Goal: Task Accomplishment & Management: Manage account settings

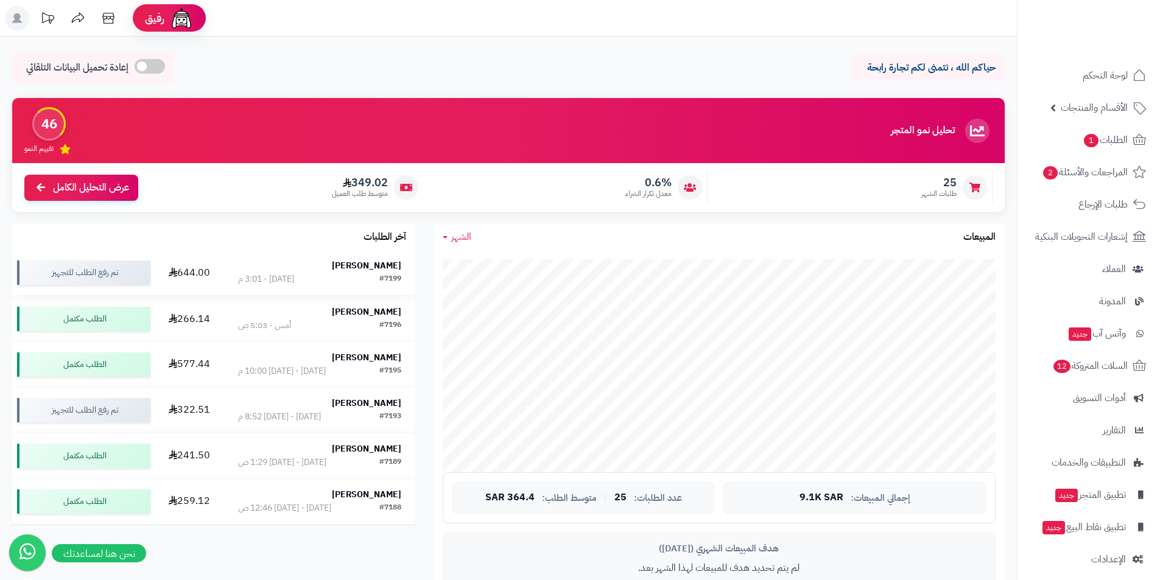
click at [359, 265] on strong "[PERSON_NAME]" at bounding box center [366, 265] width 69 height 13
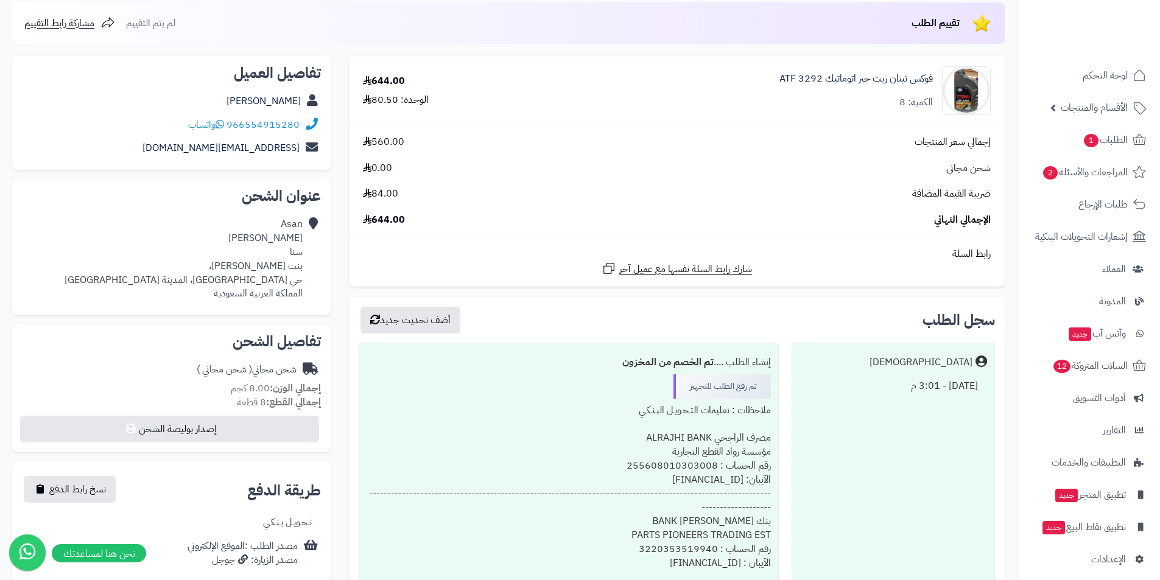
scroll to position [153, 0]
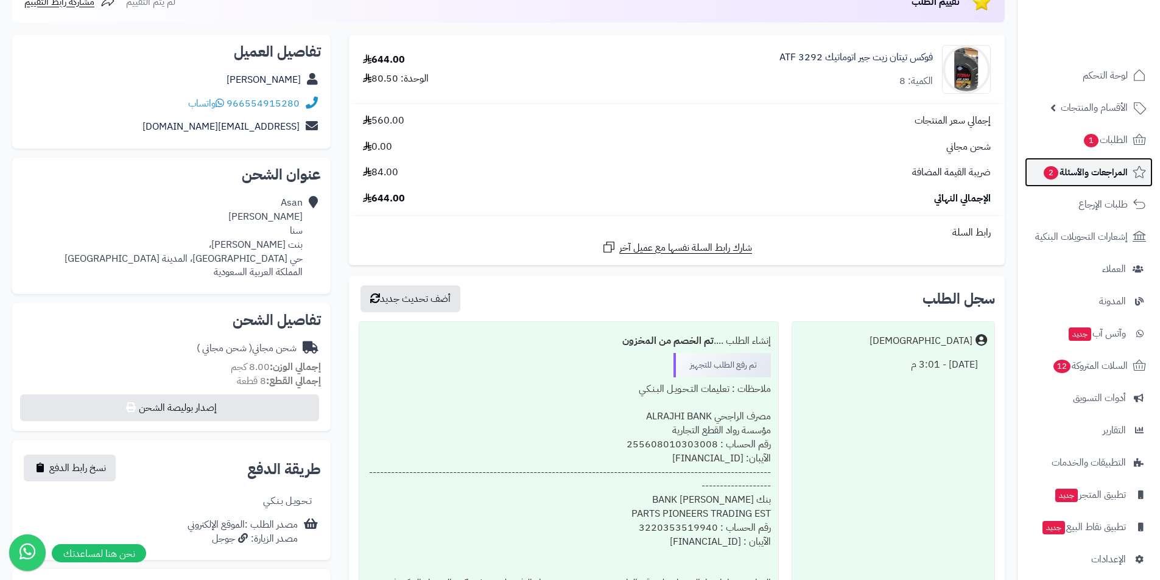
click at [1045, 174] on span "2" at bounding box center [1051, 173] width 16 height 15
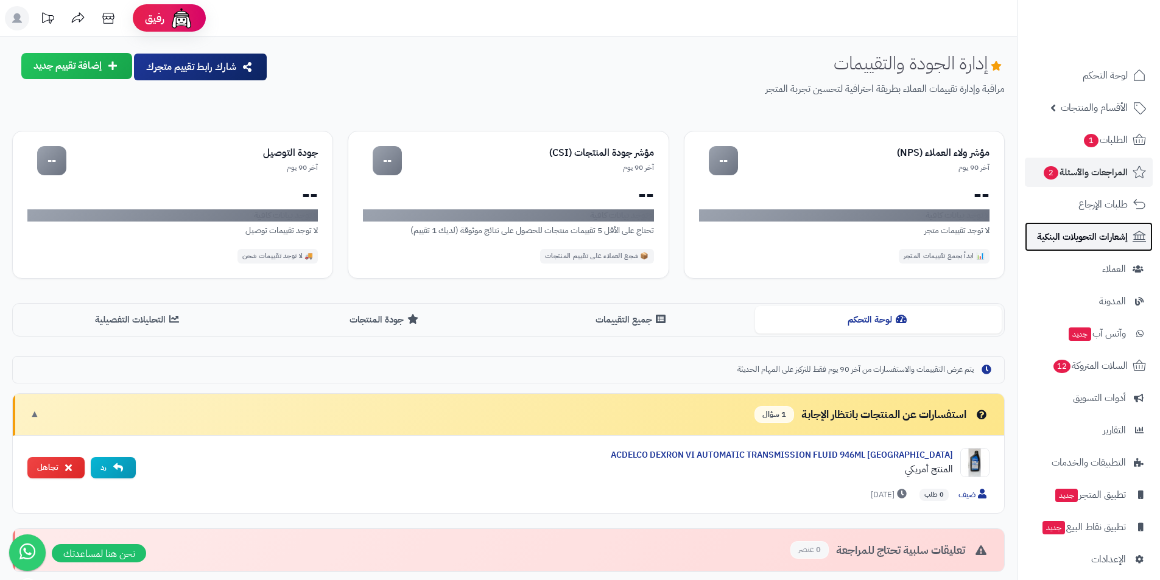
click at [1079, 237] on span "إشعارات التحويلات البنكية" at bounding box center [1082, 236] width 91 height 17
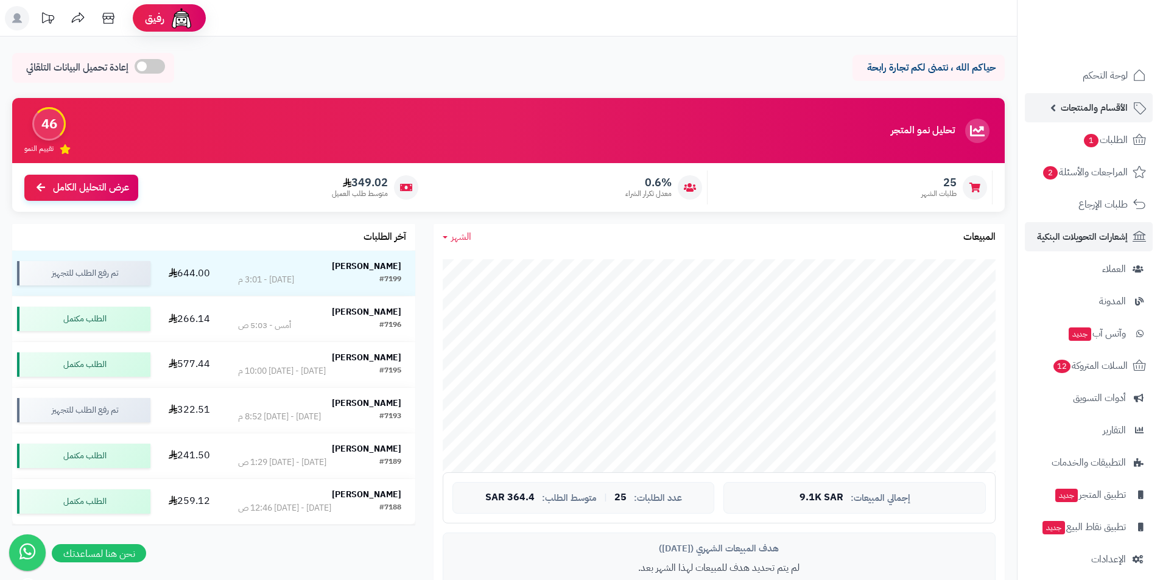
click at [1041, 116] on link "الأقسام والمنتجات" at bounding box center [1089, 107] width 128 height 29
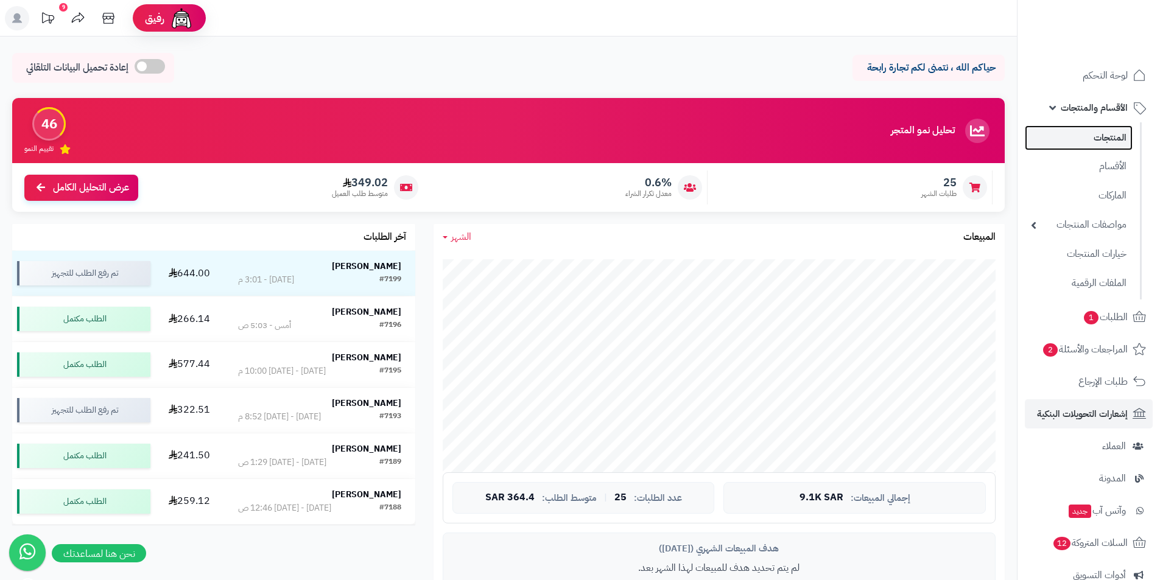
click at [1072, 132] on link "المنتجات" at bounding box center [1079, 137] width 108 height 25
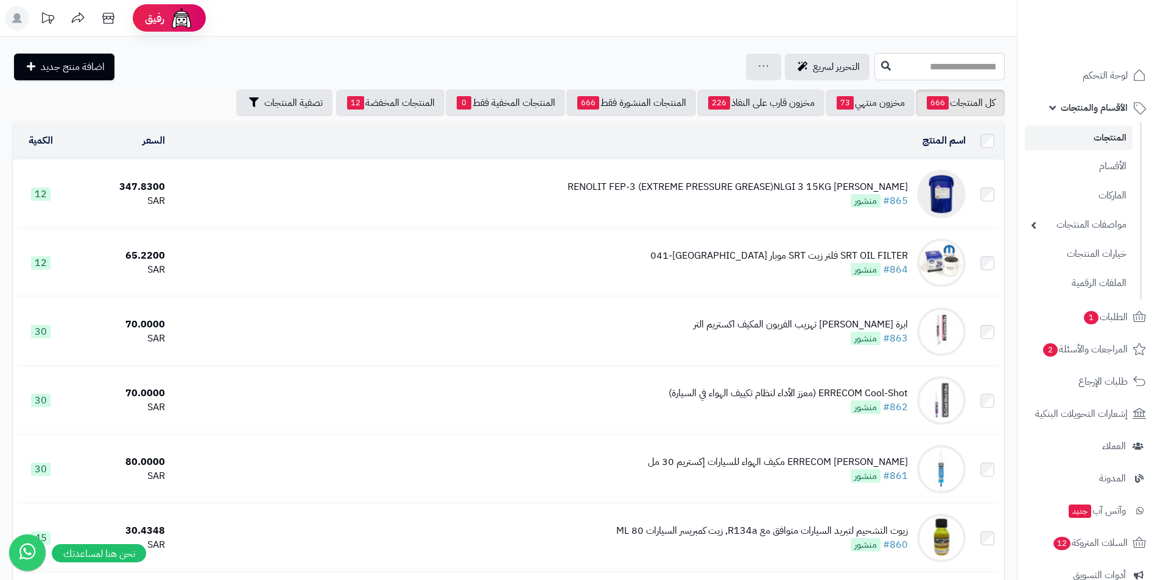
click at [921, 64] on input "text" at bounding box center [939, 66] width 130 height 27
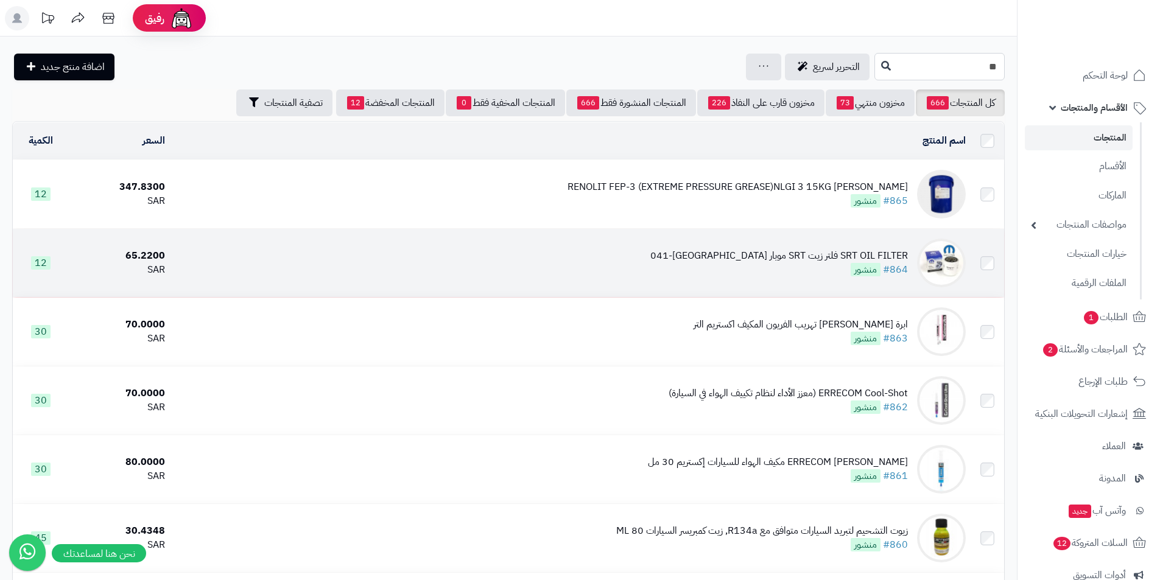
type input "*"
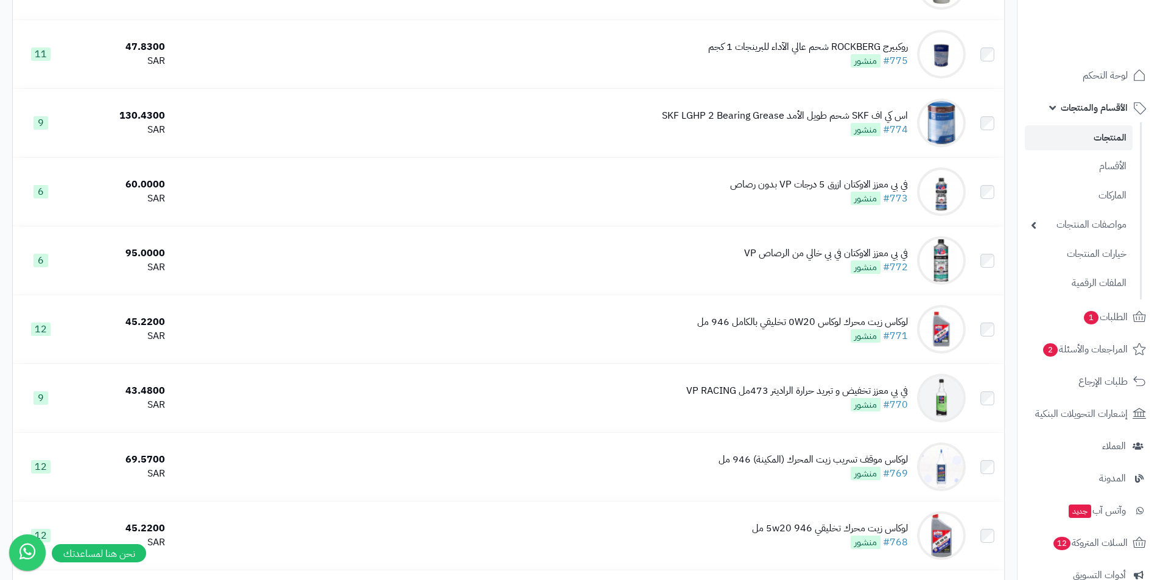
scroll to position [6590, 0]
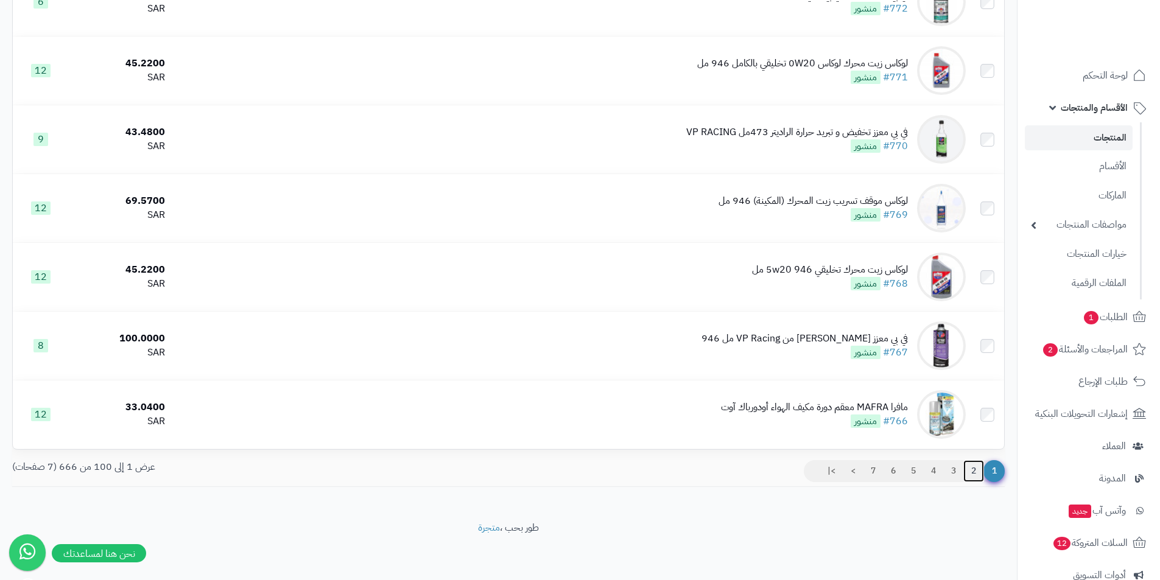
click at [972, 465] on link "2" at bounding box center [973, 471] width 21 height 22
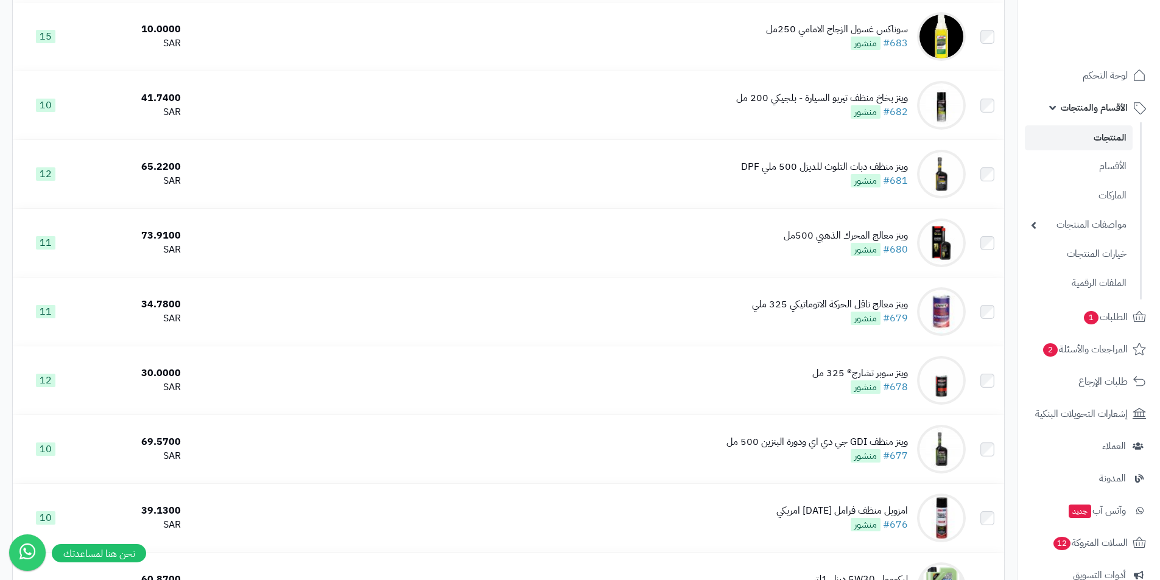
scroll to position [5662, 0]
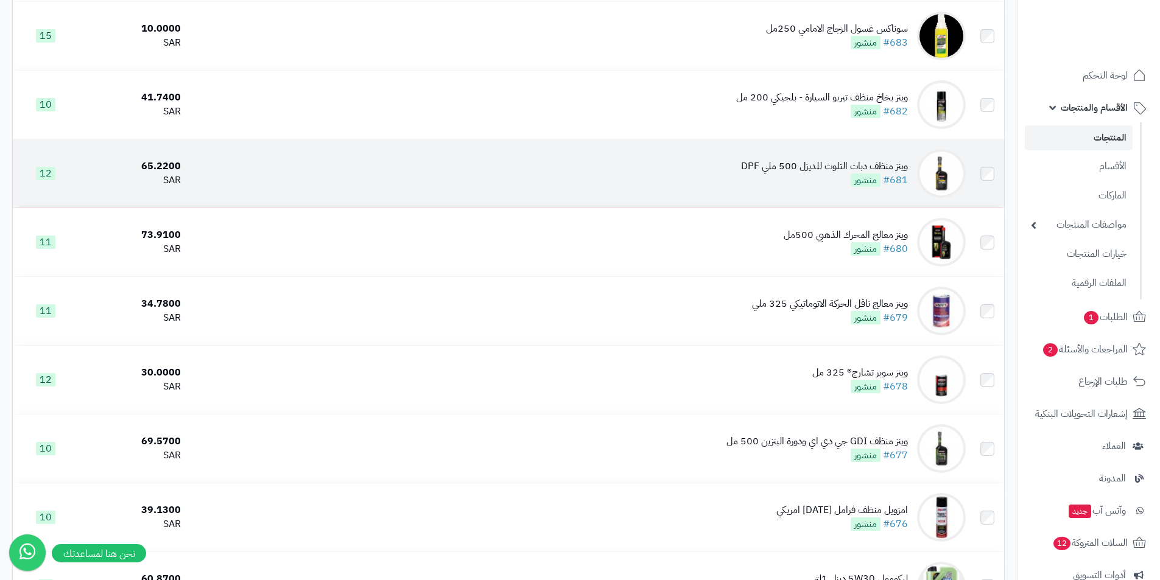
click at [891, 160] on div "وينز منظف دبات التلوث للديزل 500 ملي DPF" at bounding box center [824, 167] width 167 height 14
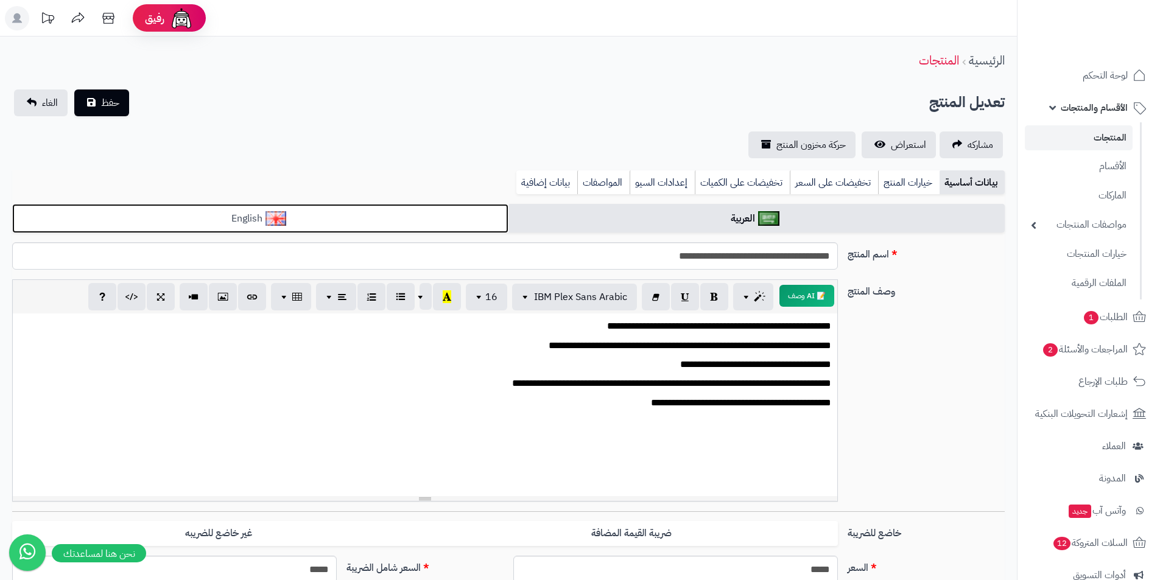
click at [435, 220] on link "English" at bounding box center [260, 219] width 496 height 30
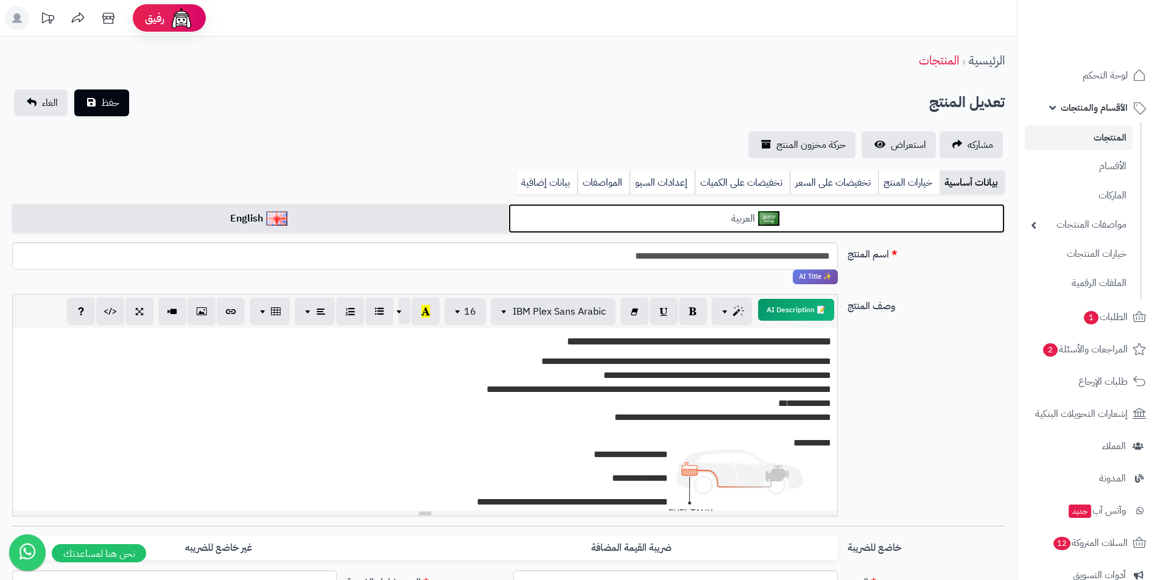
click at [558, 217] on link "العربية" at bounding box center [756, 219] width 496 height 30
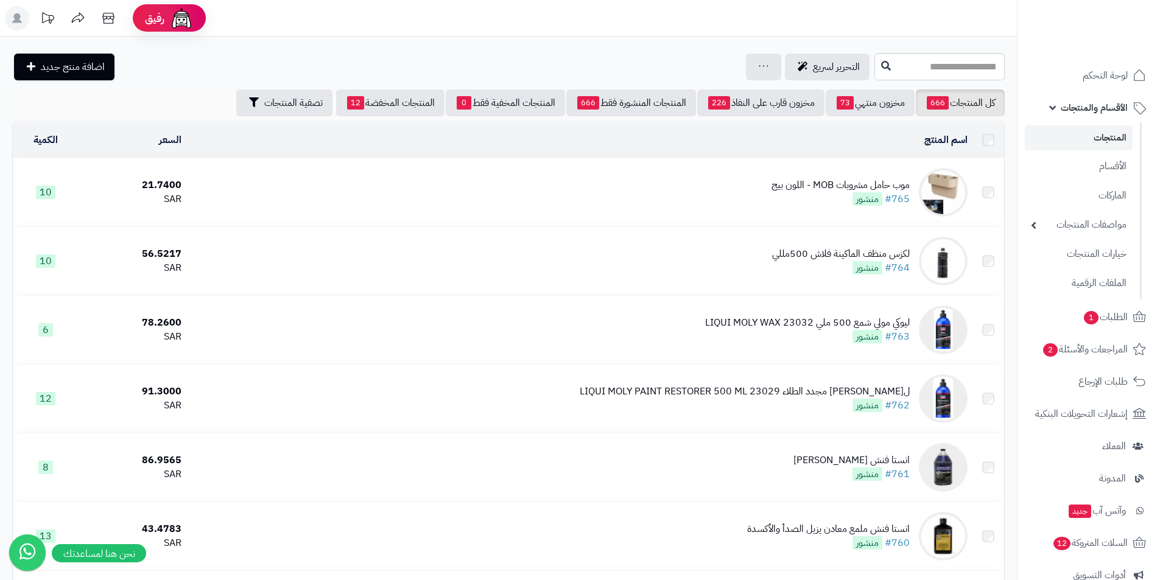
scroll to position [5662, 0]
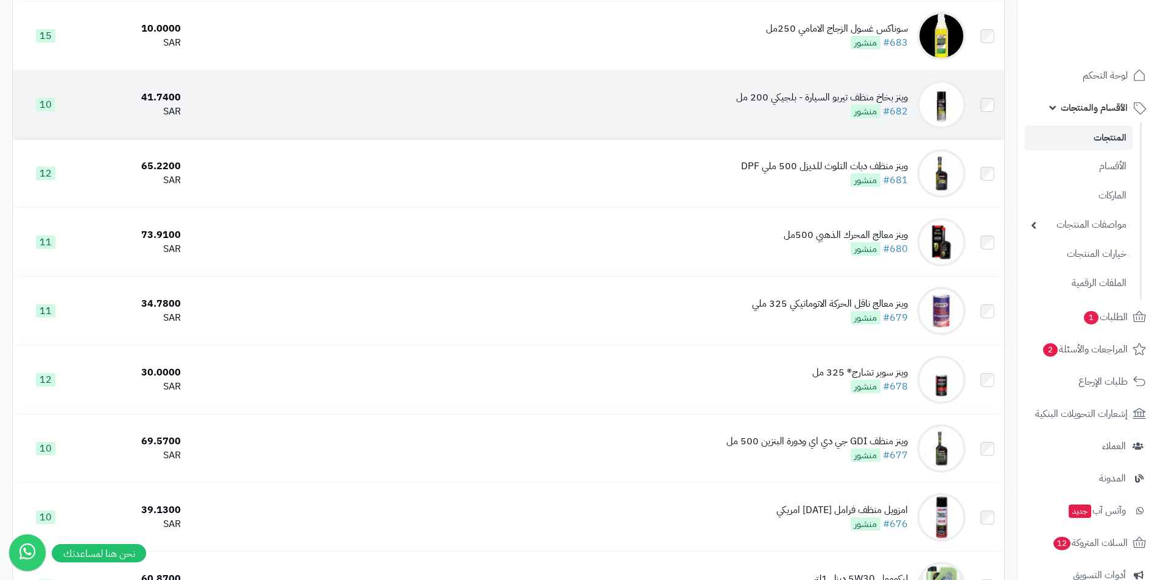
click at [822, 92] on div "وينز بخاخ منظف تيربو السيارة - بلجيكي 200 مل" at bounding box center [822, 98] width 172 height 14
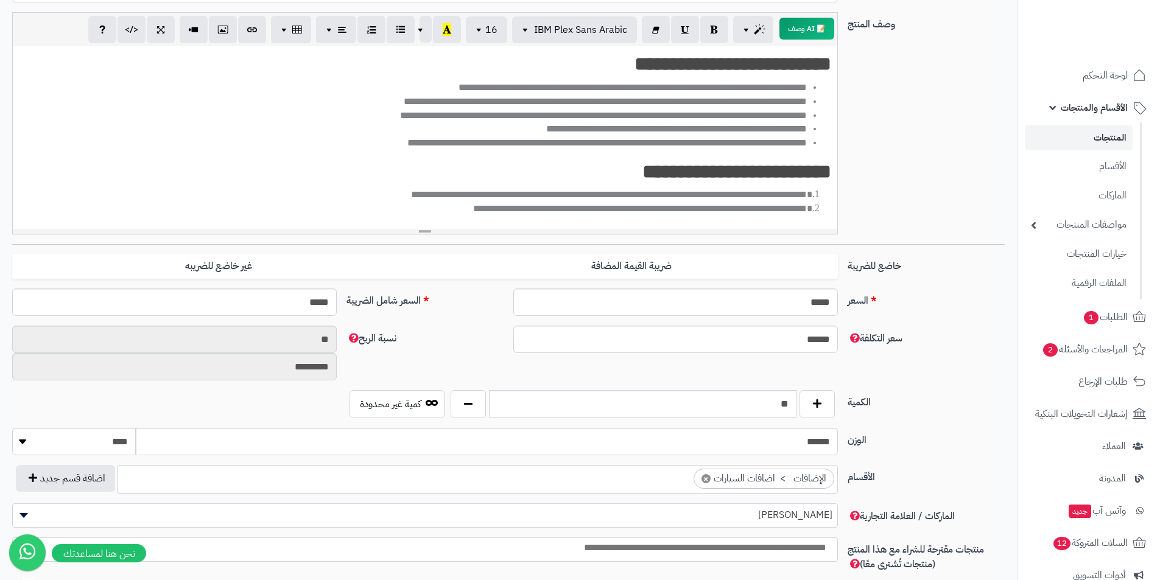
scroll to position [122, 0]
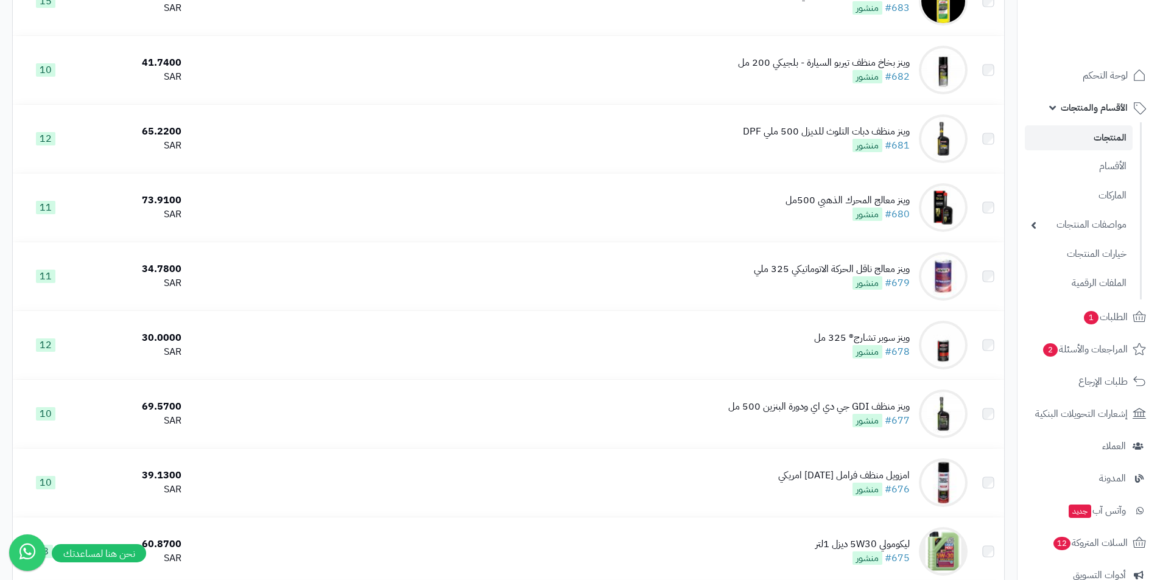
scroll to position [5695, 0]
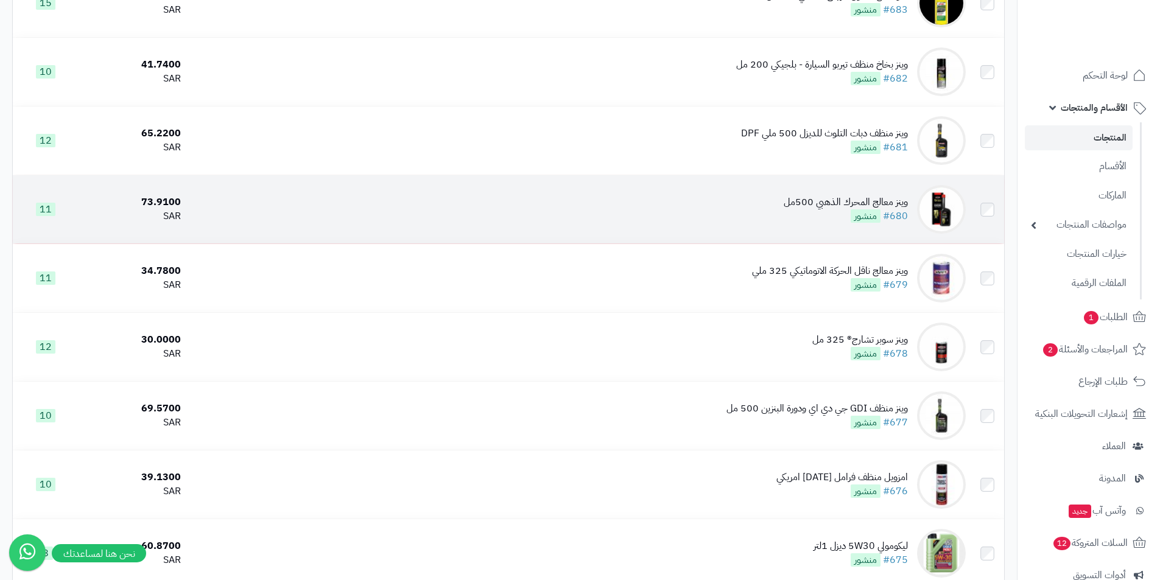
click at [829, 198] on div "وينز معالج المحرك الذهبي 500مل" at bounding box center [846, 202] width 124 height 14
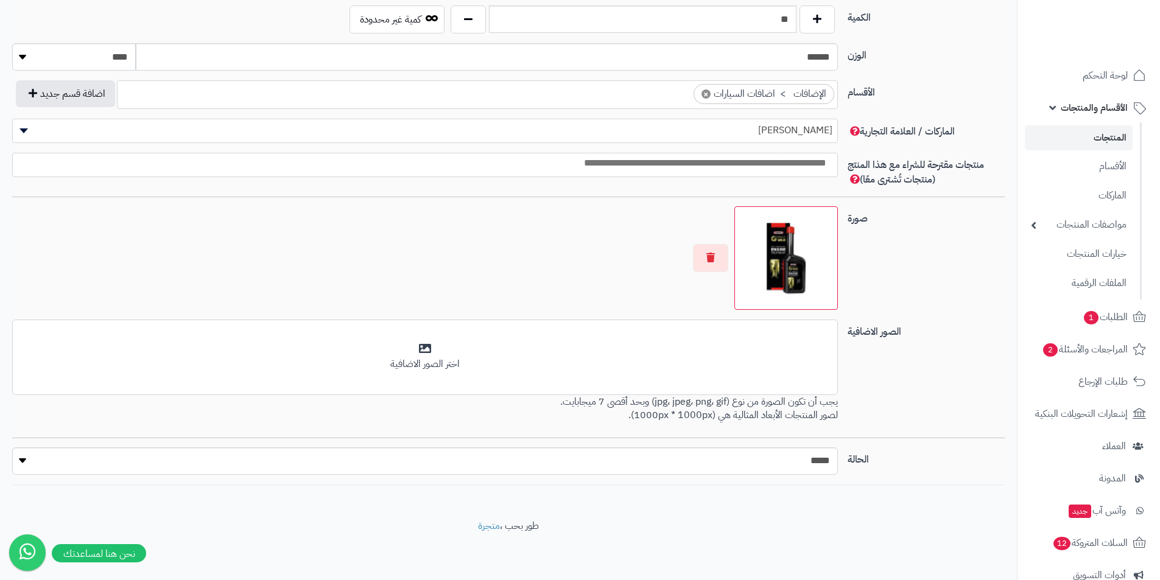
scroll to position [409, 0]
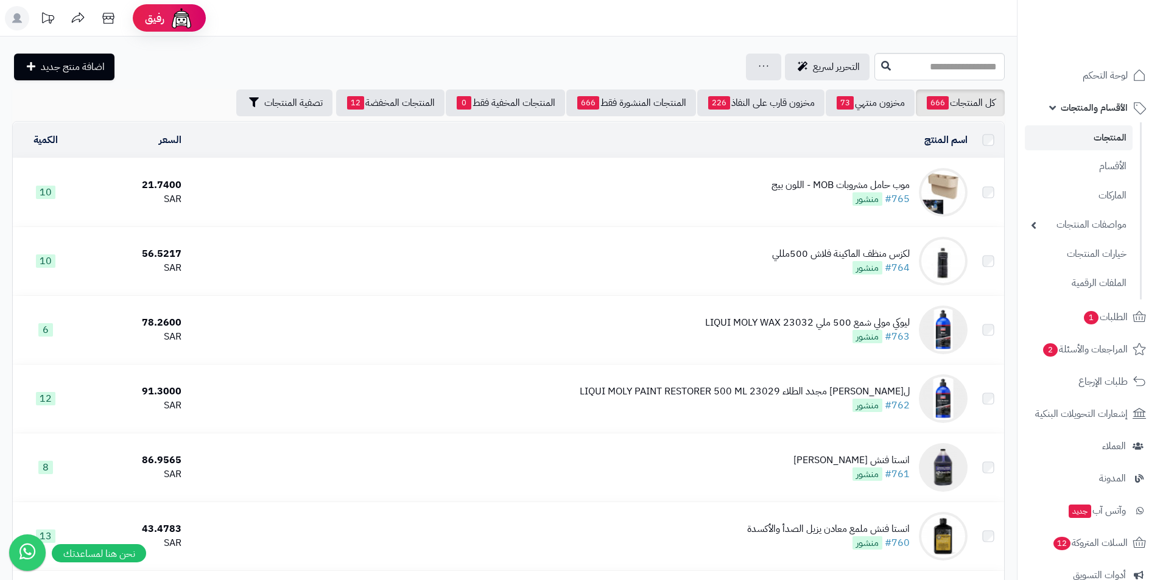
scroll to position [5695, 0]
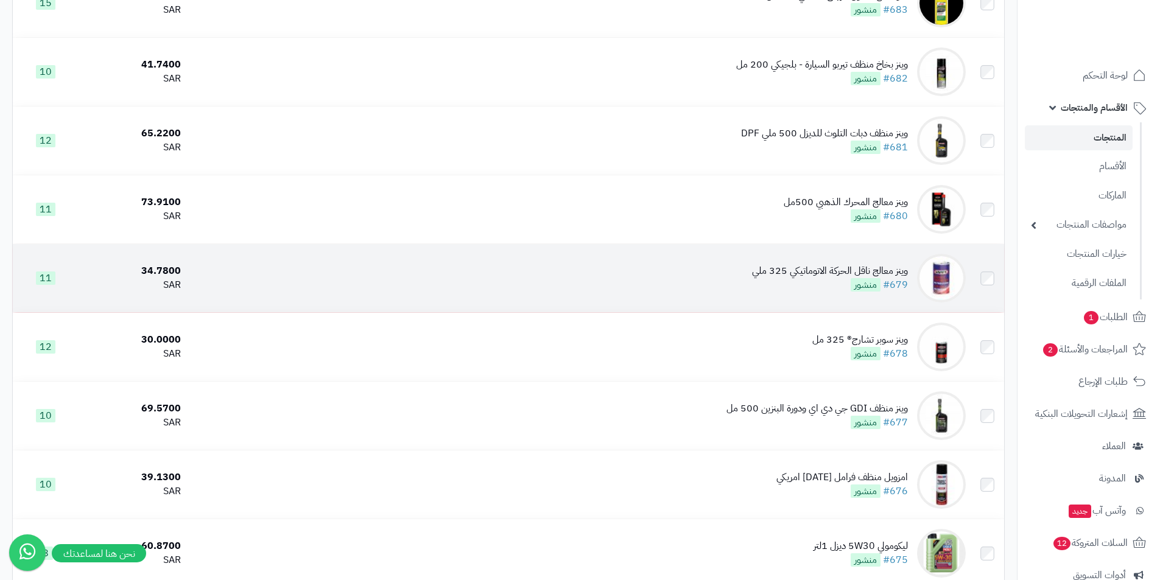
click at [861, 265] on div "وينز معالج ناقل الحركة الاتوماتيكي 325 ملي" at bounding box center [830, 271] width 156 height 14
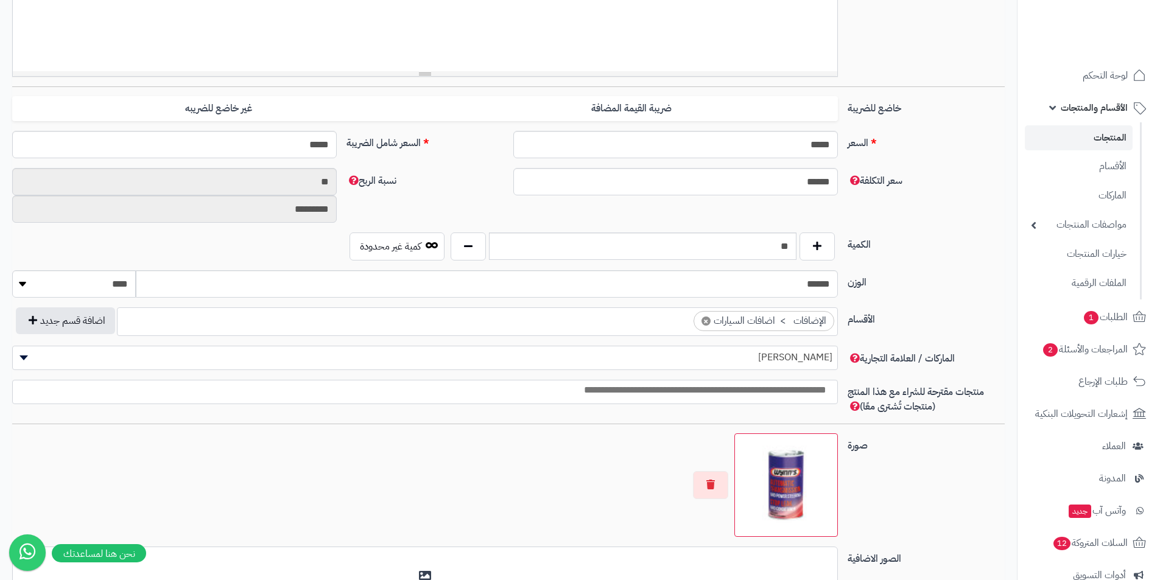
scroll to position [0, 9]
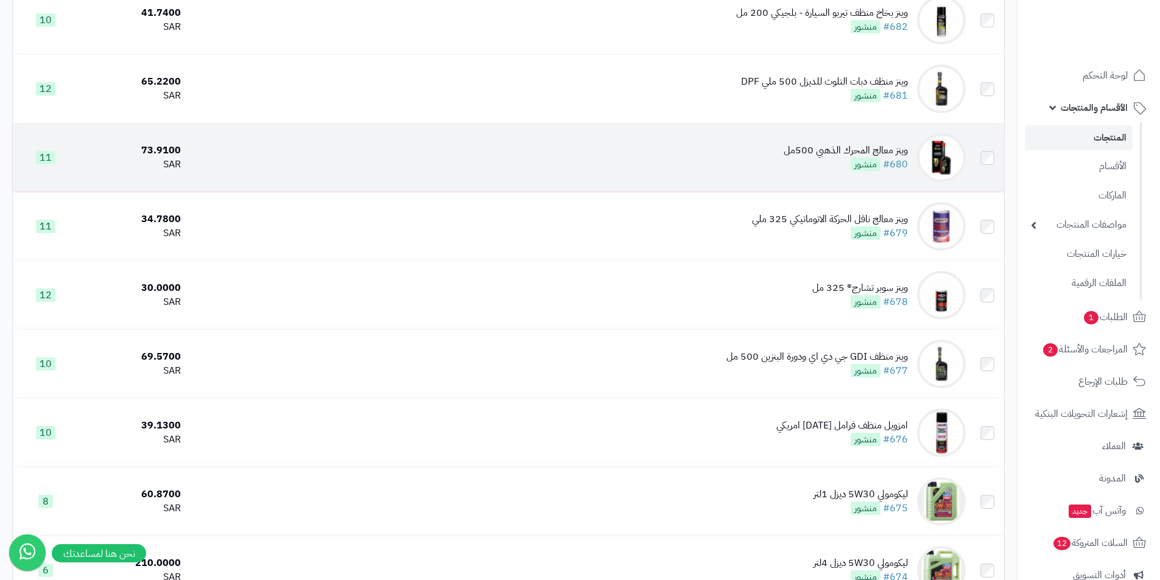
scroll to position [5817, 0]
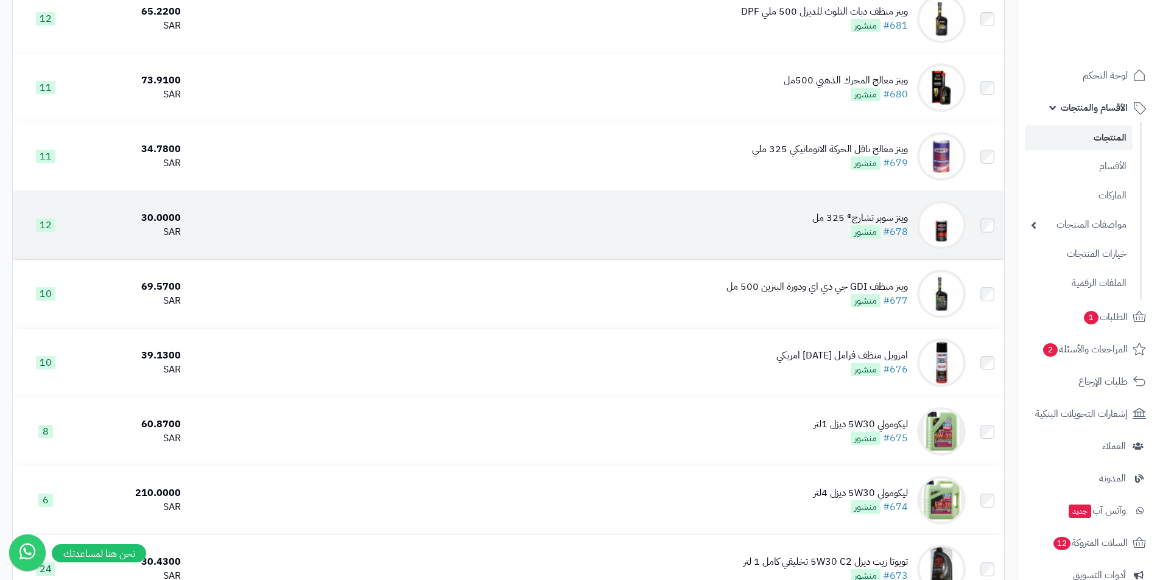
click at [834, 216] on div "وينز سوبر تشارج® 325 مل" at bounding box center [860, 218] width 96 height 14
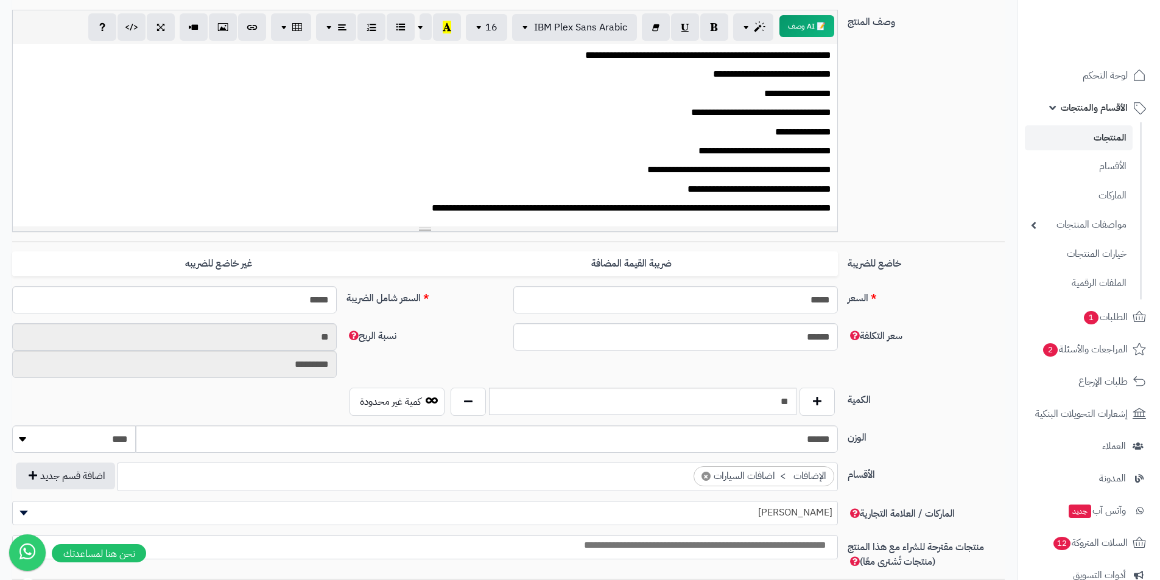
scroll to position [426, 0]
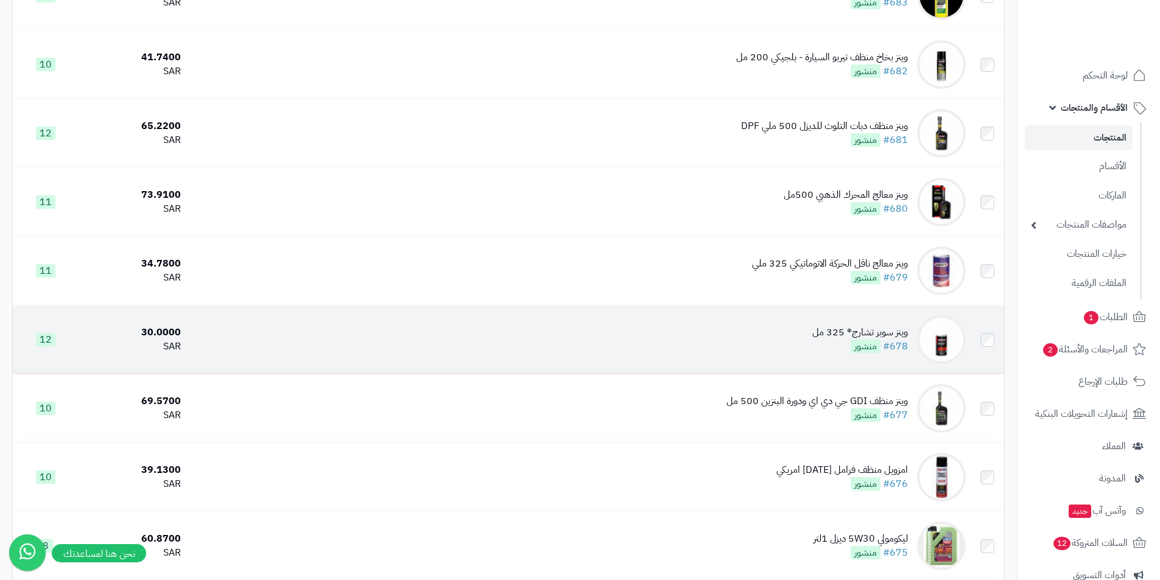
scroll to position [5677, 0]
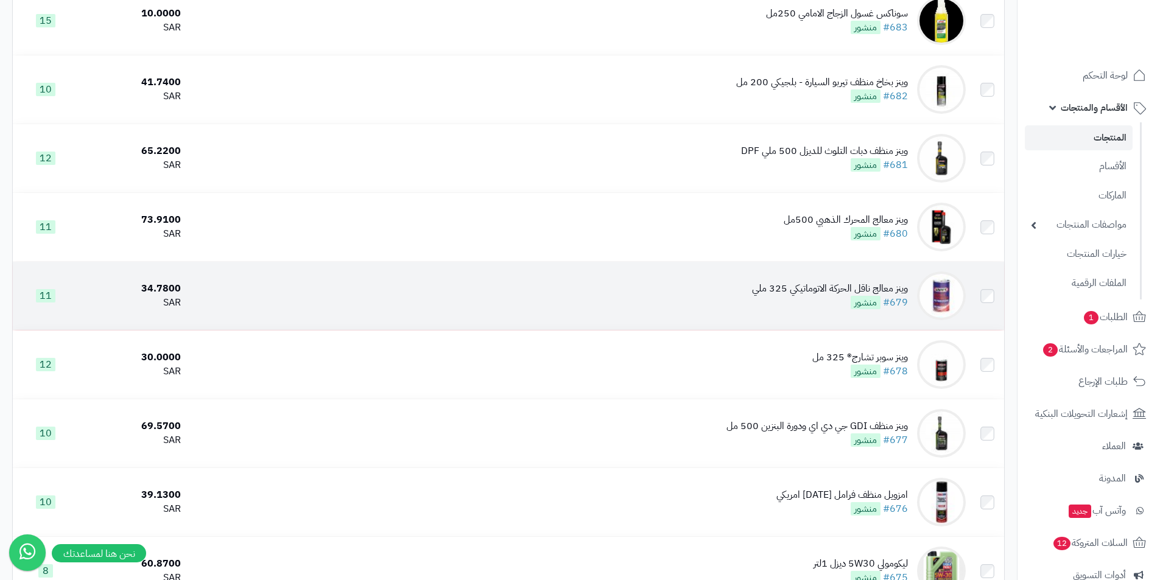
click at [841, 282] on div "وينز معالج ناقل الحركة الاتوماتيكي 325 ملي" at bounding box center [830, 289] width 156 height 14
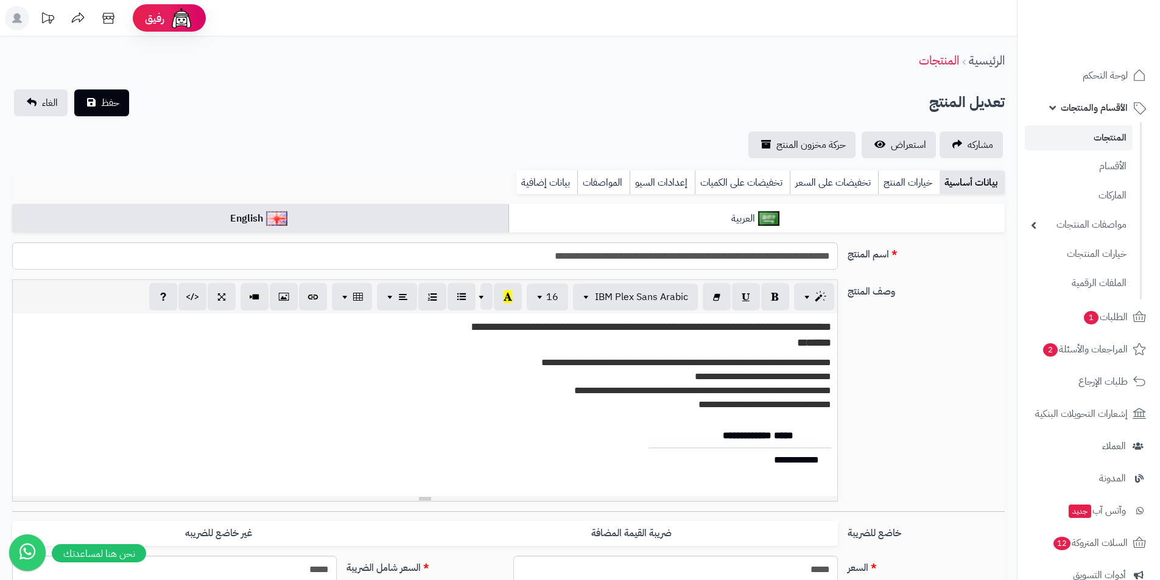
scroll to position [0, 9]
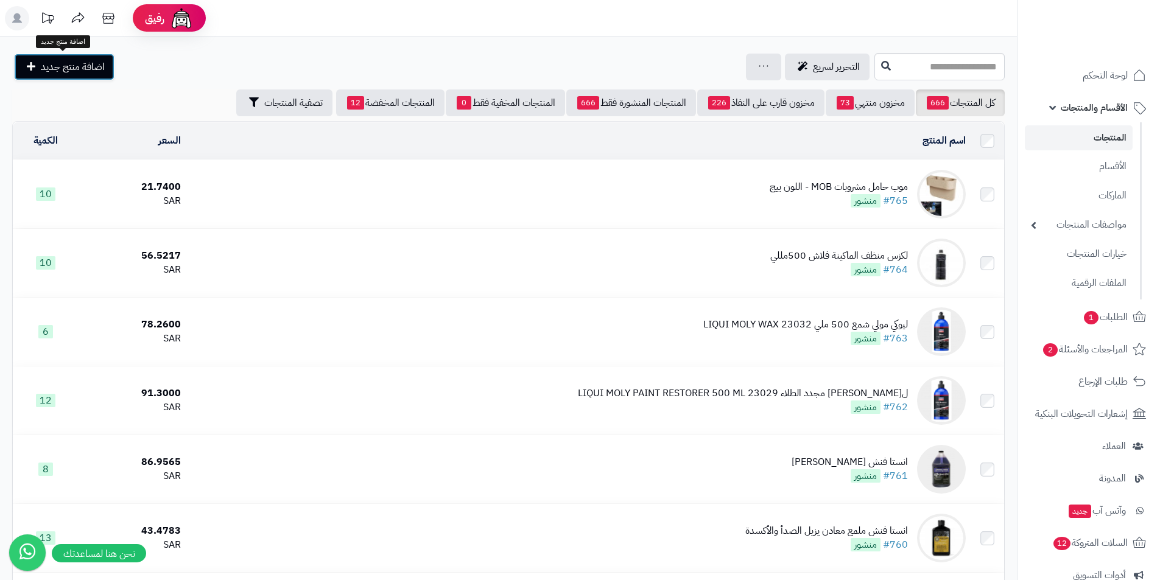
click at [42, 65] on span "اضافة منتج جديد" at bounding box center [73, 67] width 64 height 15
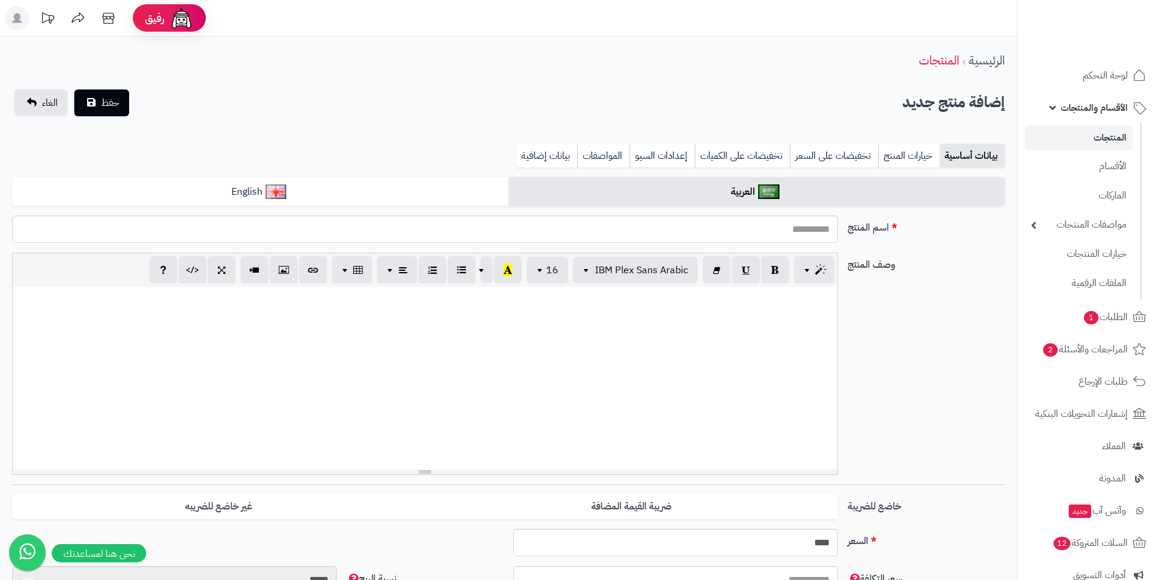
select select
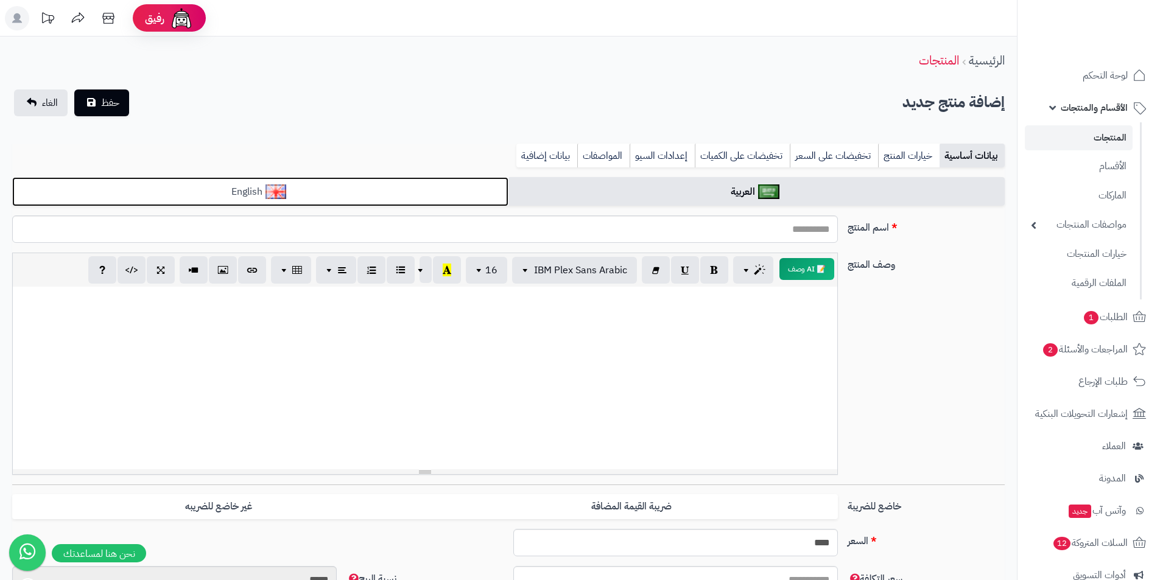
click at [193, 189] on link "English" at bounding box center [260, 192] width 496 height 30
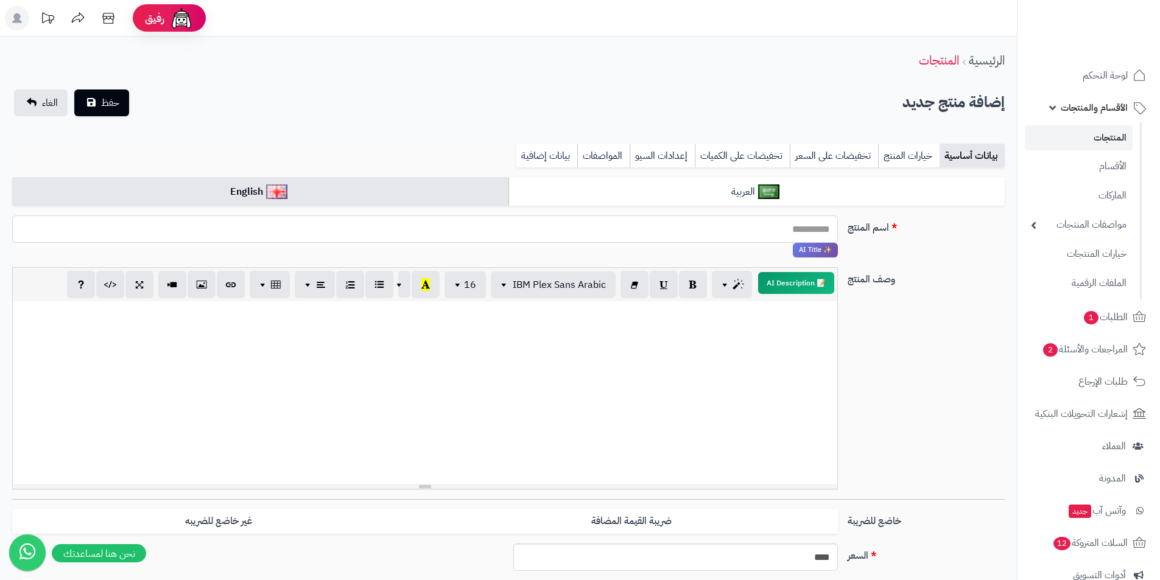
click at [414, 227] on input "اسم المنتج" at bounding box center [425, 229] width 826 height 27
drag, startPoint x: 532, startPoint y: 228, endPoint x: 851, endPoint y: 257, distance: 319.7
click at [851, 257] on div "**********" at bounding box center [508, 242] width 1002 height 52
click at [662, 220] on input "**********" at bounding box center [425, 229] width 826 height 27
drag, startPoint x: 648, startPoint y: 225, endPoint x: 838, endPoint y: 223, distance: 190.6
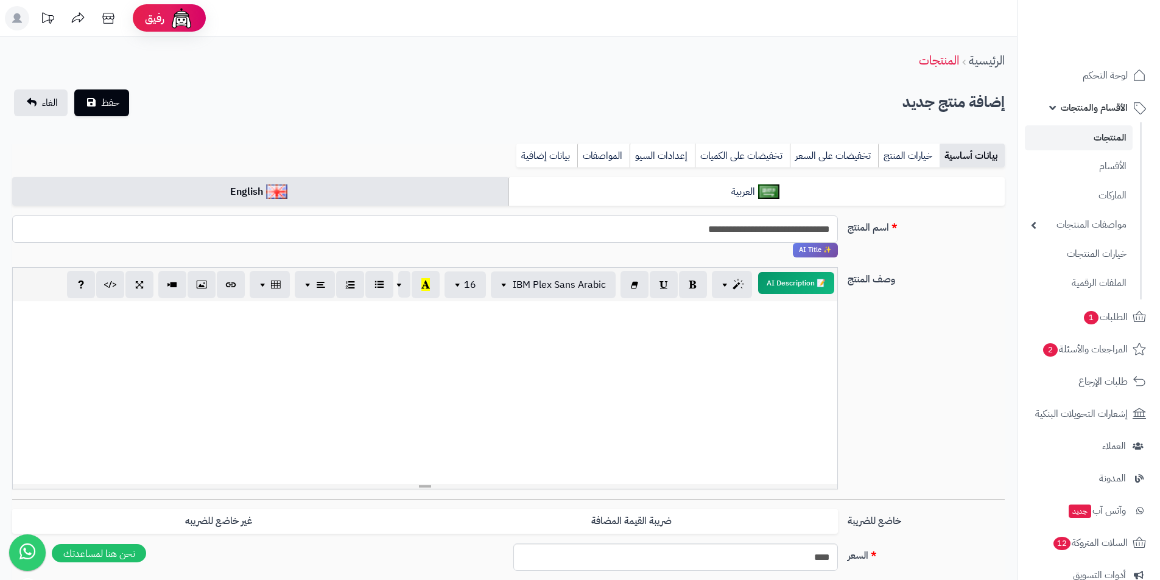
click at [838, 223] on div "**********" at bounding box center [424, 237] width 835 height 42
type input "**********"
click at [589, 330] on div at bounding box center [425, 392] width 824 height 183
paste div
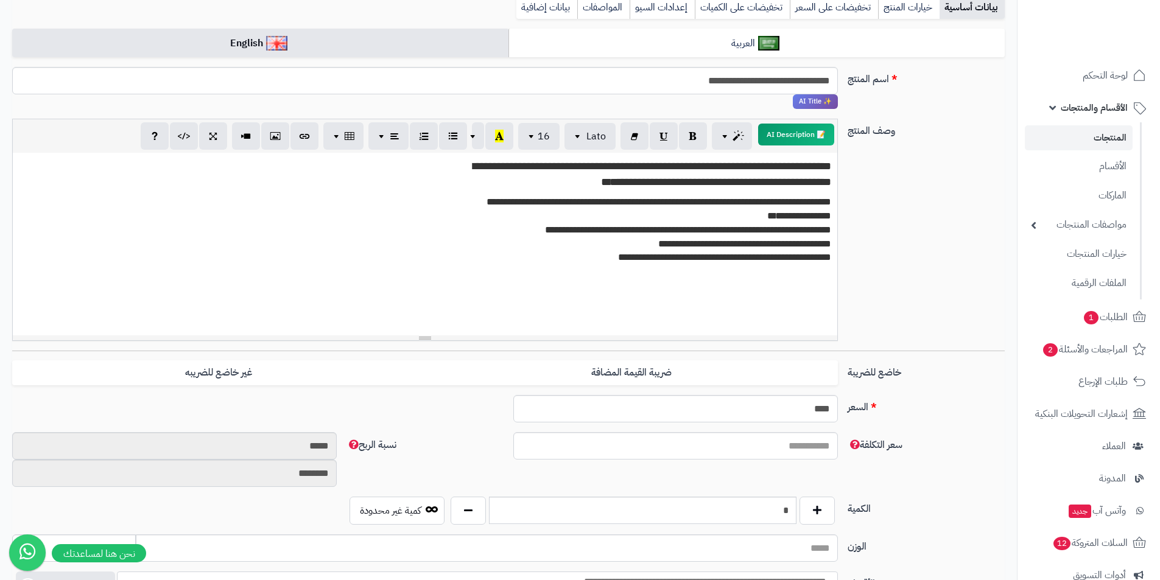
scroll to position [365, 0]
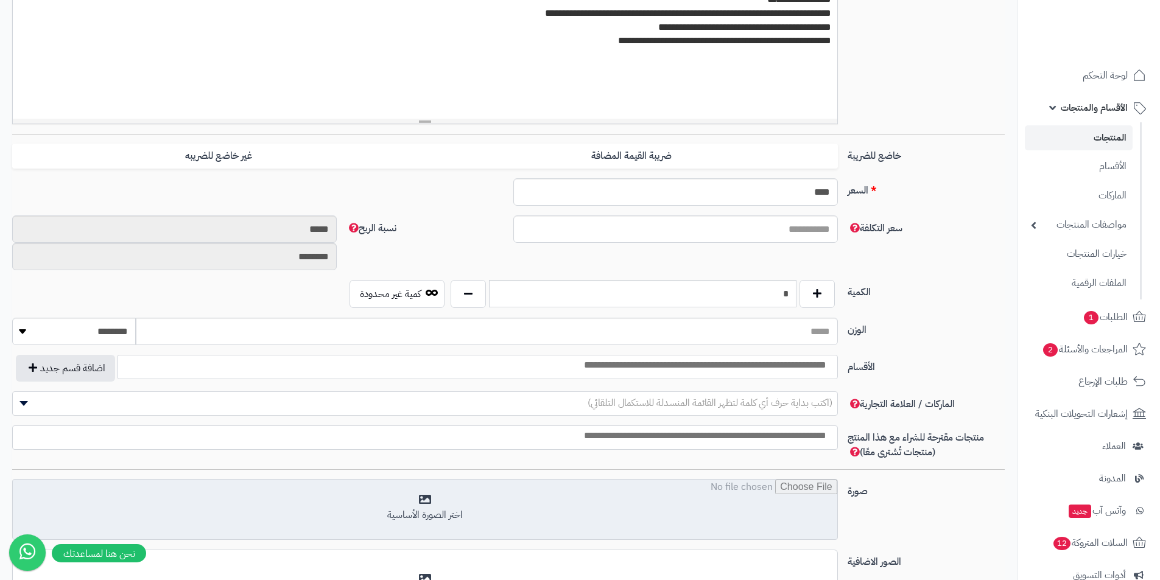
click at [374, 493] on input "file" at bounding box center [425, 510] width 824 height 61
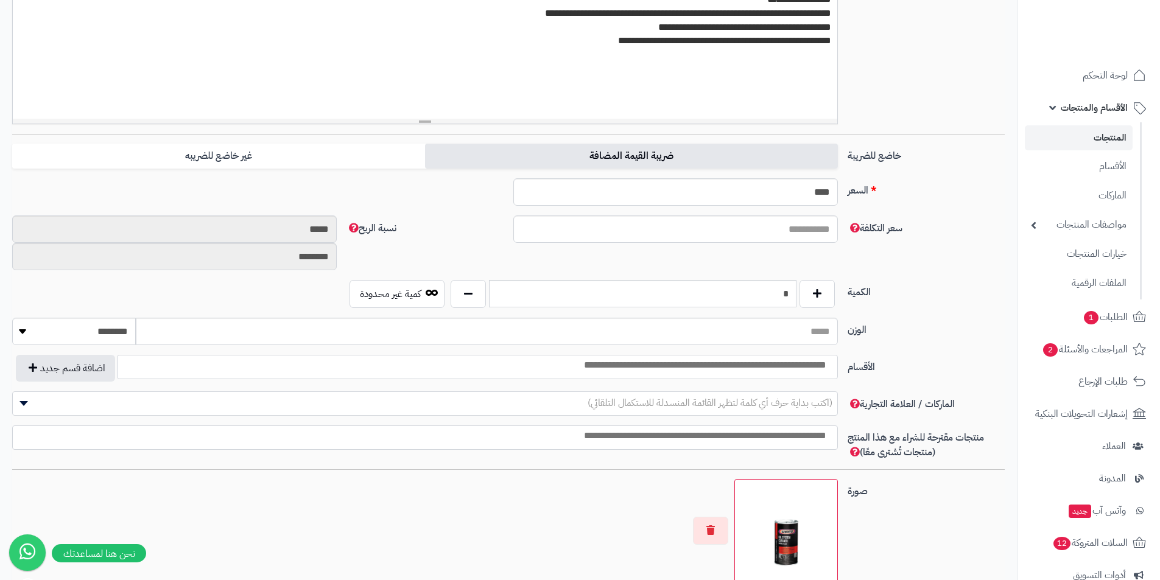
click at [701, 159] on label "ضريبة القيمة المضافة" at bounding box center [631, 156] width 413 height 25
type input "*"
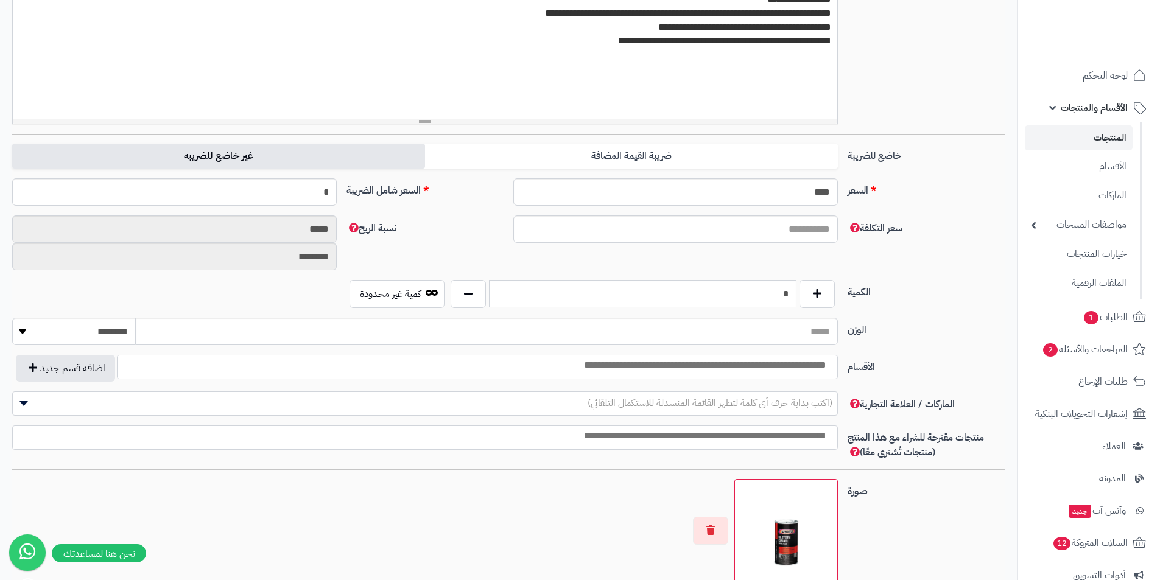
click at [354, 152] on label "غير خاضع للضريبه" at bounding box center [218, 156] width 413 height 25
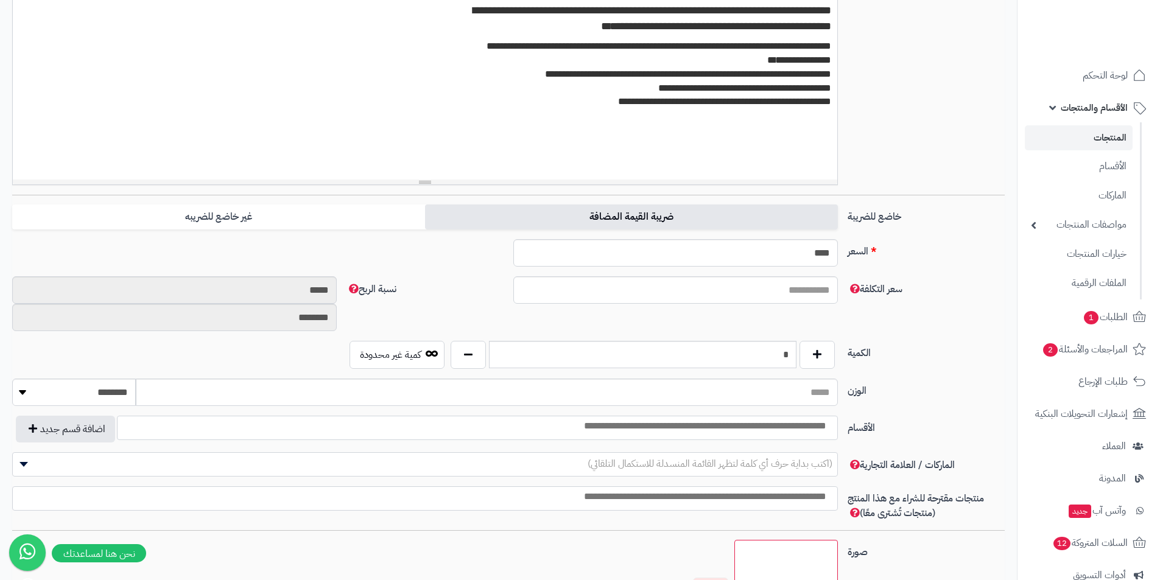
click at [490, 224] on label "ضريبة القيمة المضافة" at bounding box center [631, 217] width 413 height 25
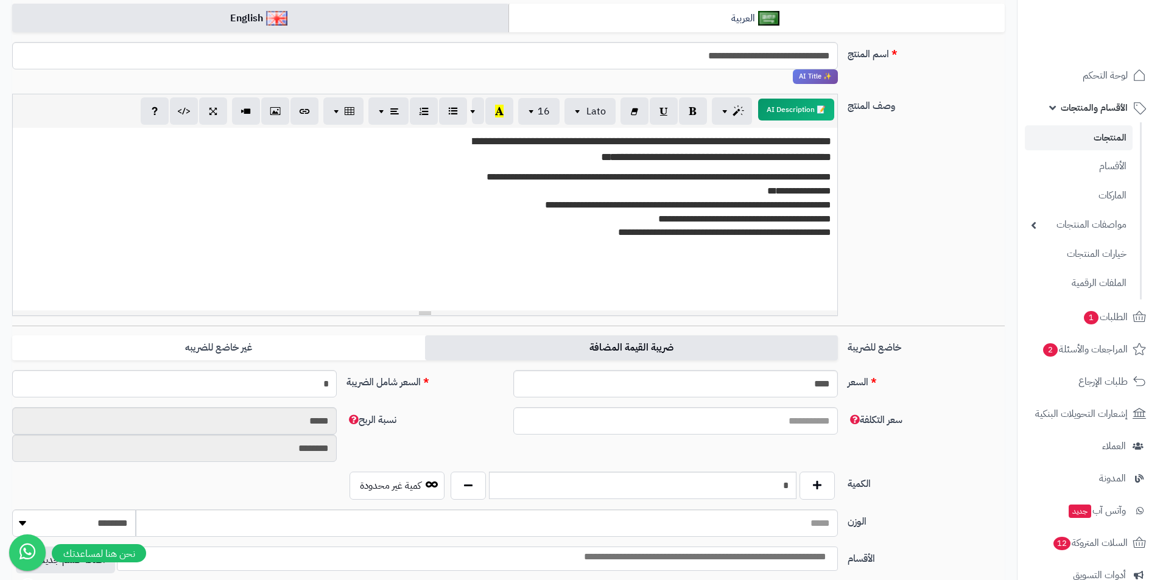
scroll to position [0, 0]
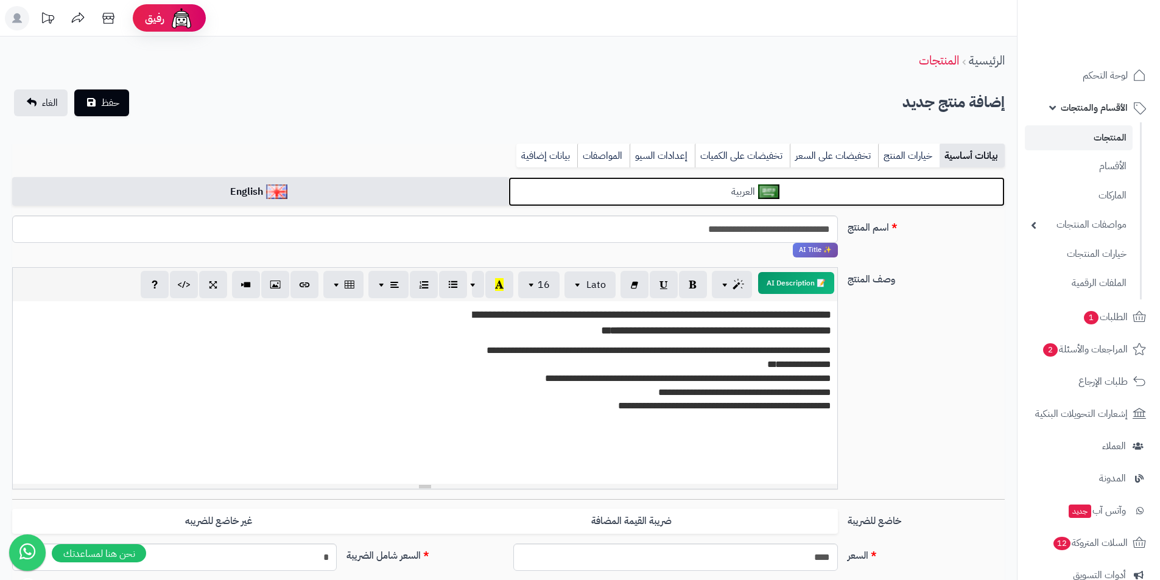
click at [654, 202] on link "العربية" at bounding box center [756, 192] width 496 height 30
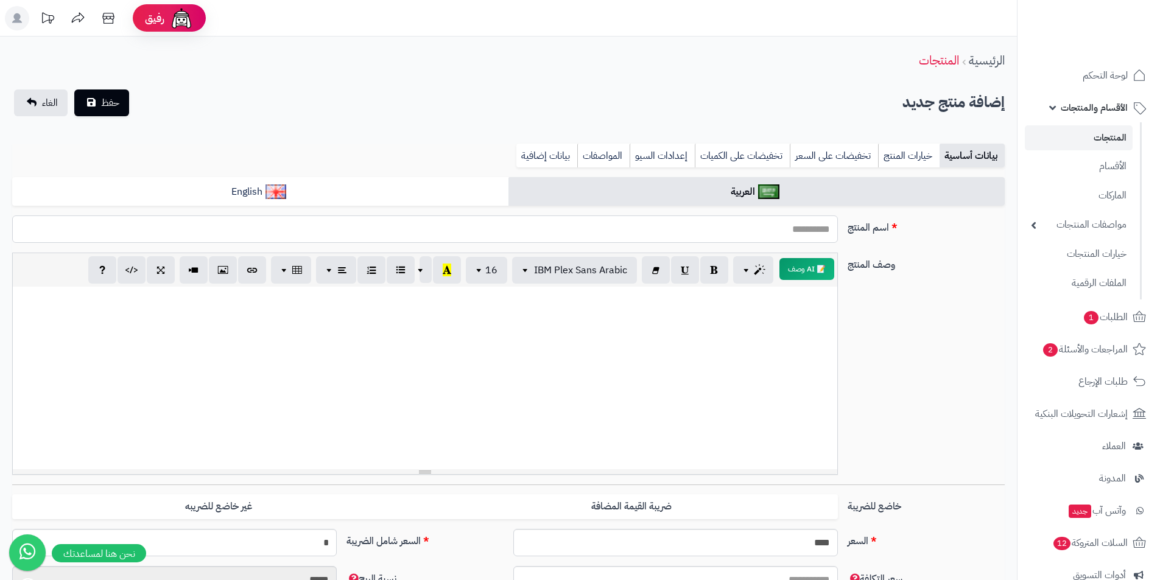
click at [695, 241] on input "اسم المنتج" at bounding box center [425, 229] width 826 height 27
paste input "**********"
type input "**********"
click at [712, 320] on div at bounding box center [425, 378] width 824 height 183
paste div
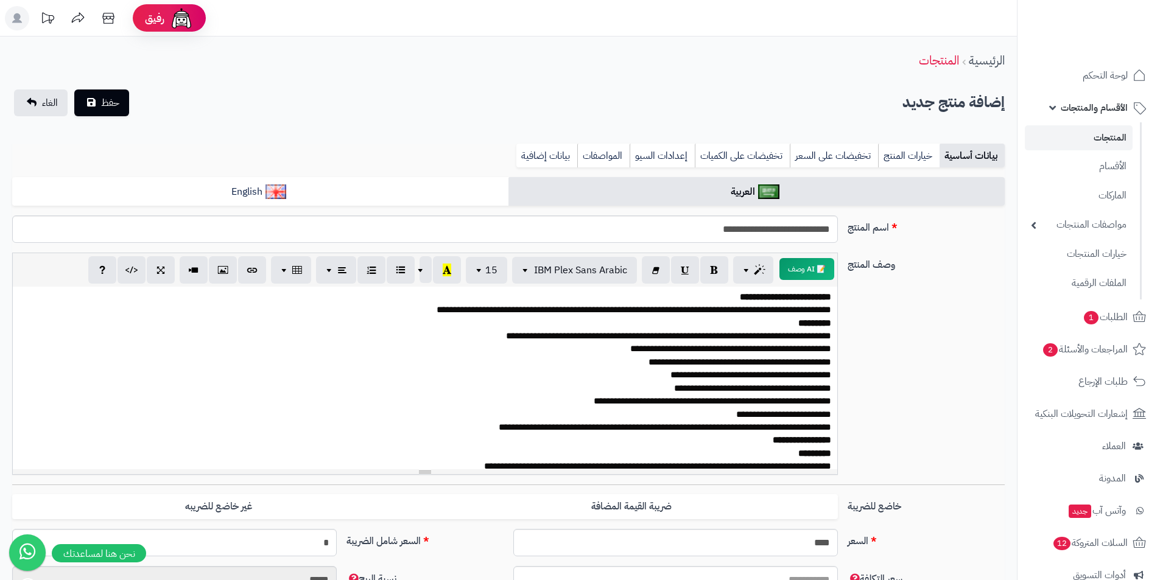
scroll to position [31, 0]
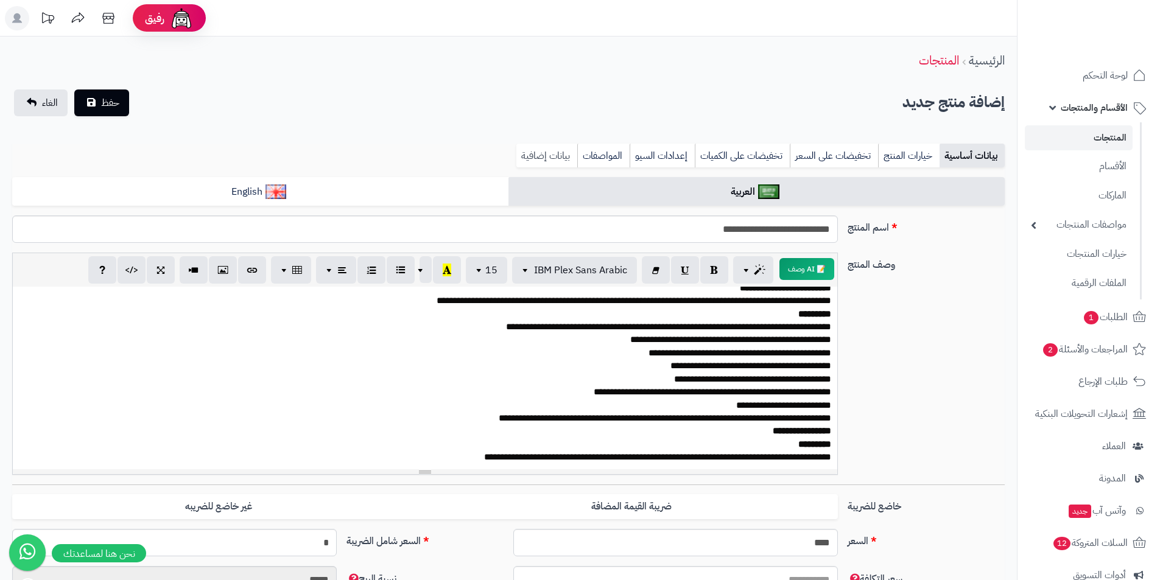
click at [572, 152] on link "بيانات إضافية" at bounding box center [546, 156] width 61 height 24
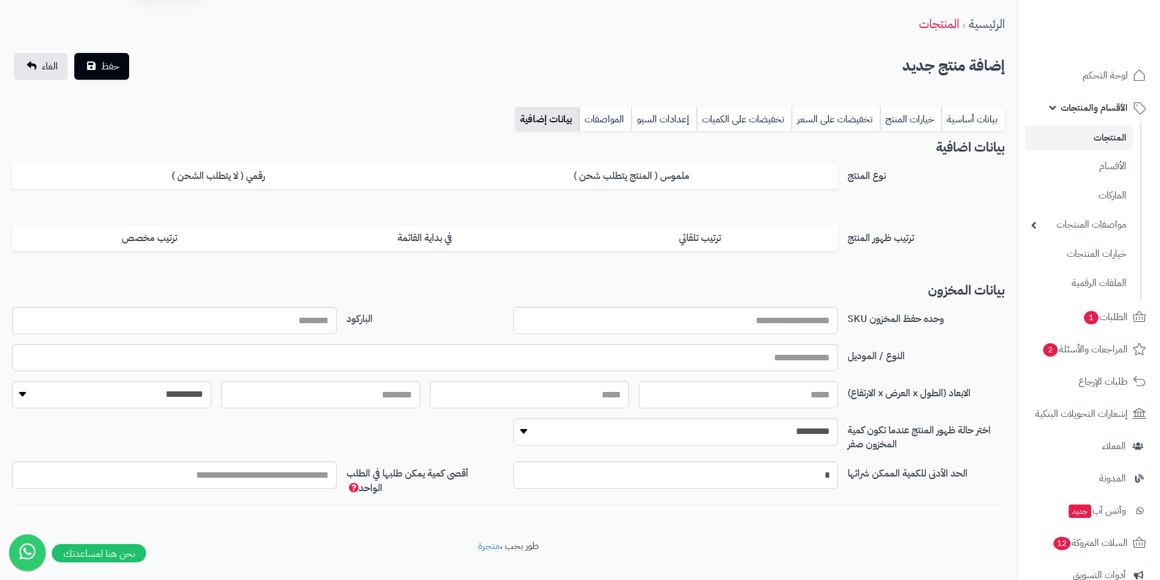
scroll to position [57, 0]
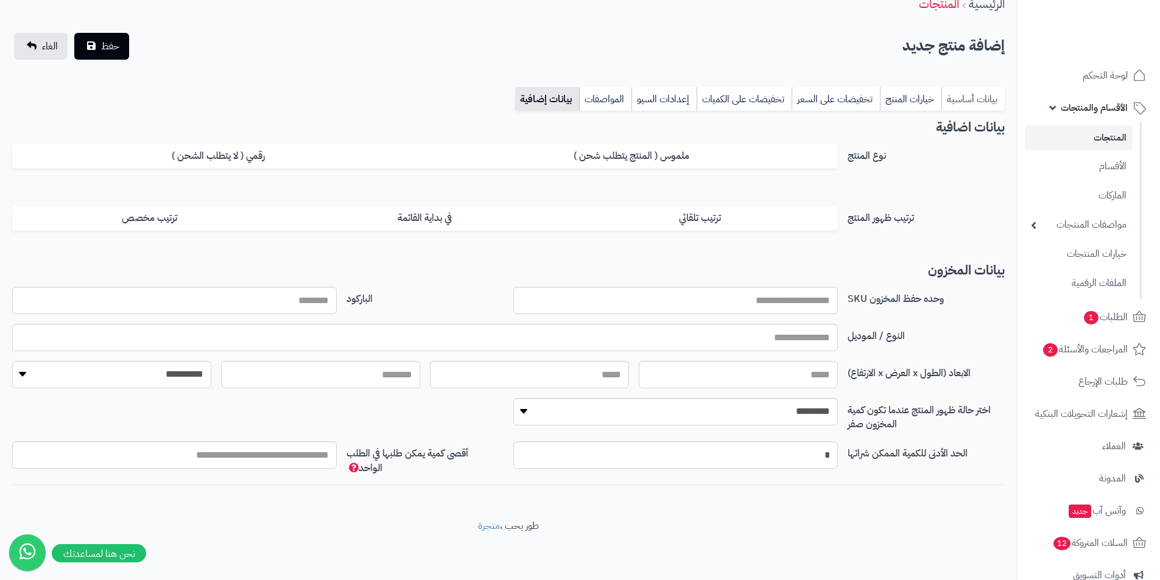
click at [986, 92] on link "بيانات أساسية" at bounding box center [972, 99] width 63 height 24
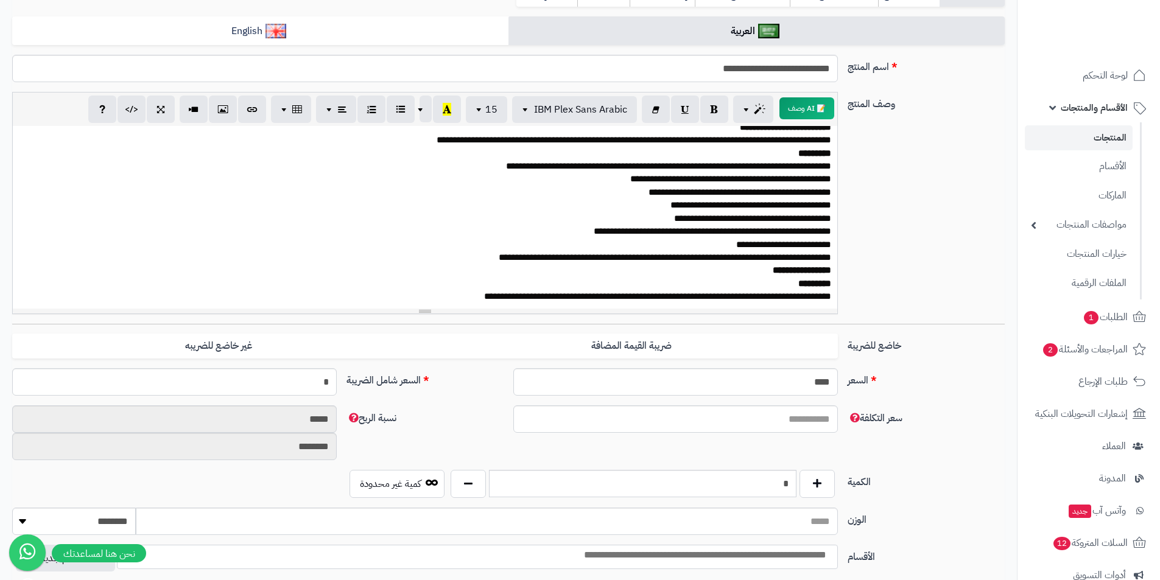
scroll to position [300, 0]
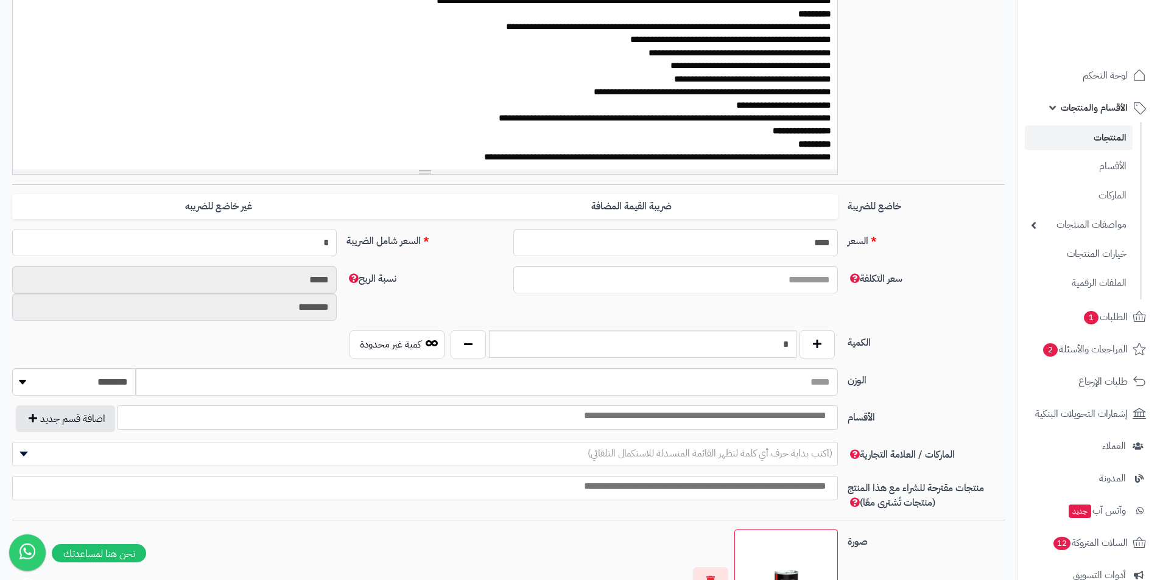
click at [325, 233] on input "*" at bounding box center [174, 242] width 324 height 27
type input "**"
type input "**********"
click at [812, 248] on input "**********" at bounding box center [675, 242] width 324 height 27
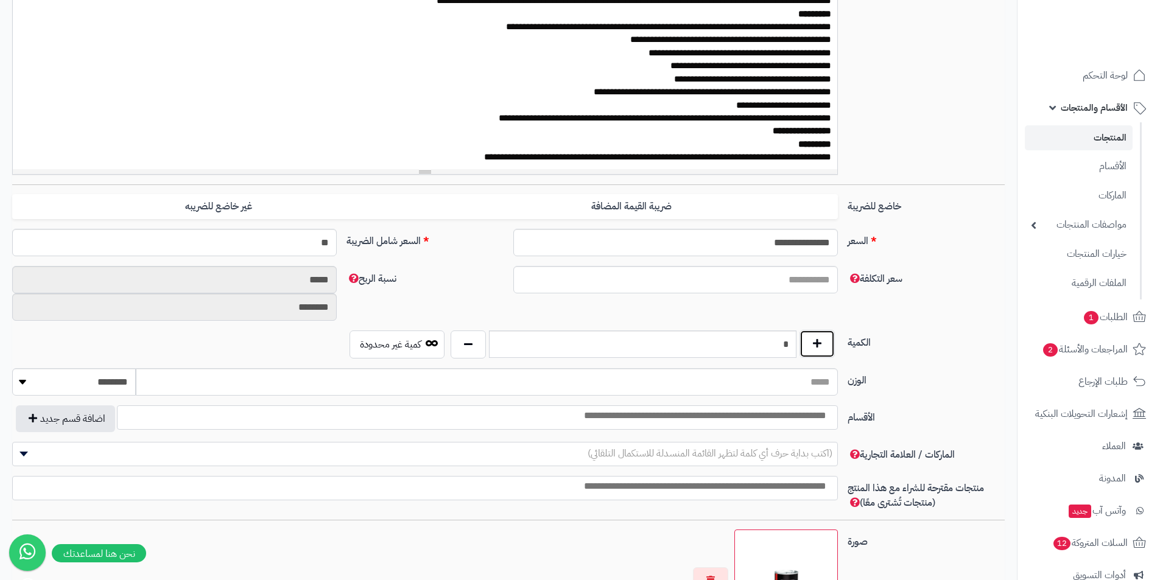
click at [813, 347] on button "button" at bounding box center [816, 344] width 35 height 28
click at [784, 335] on input "*" at bounding box center [642, 344] width 307 height 27
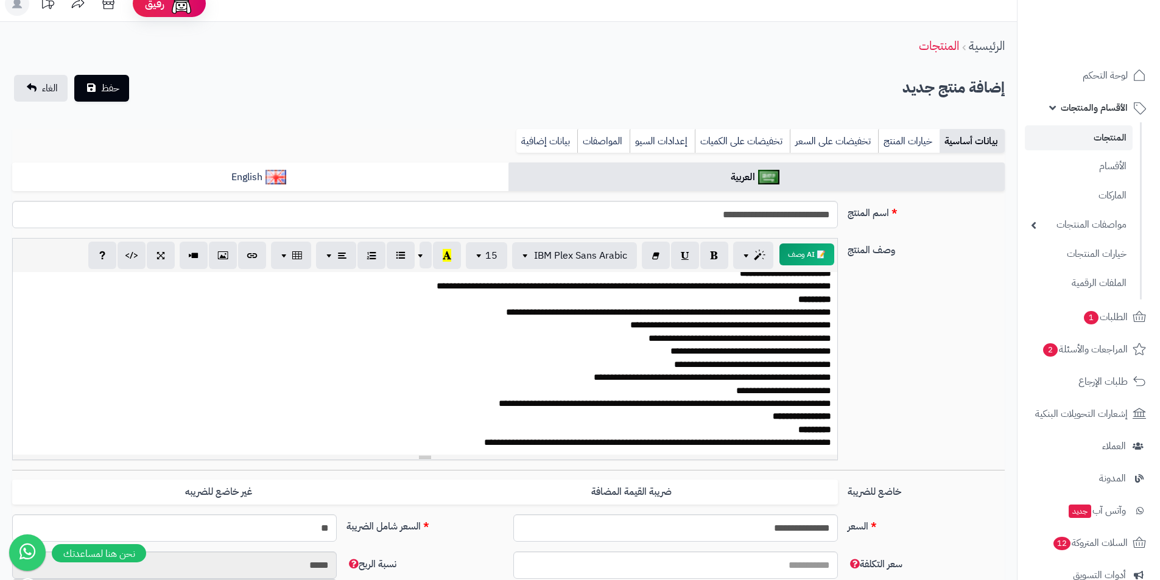
scroll to position [0, 0]
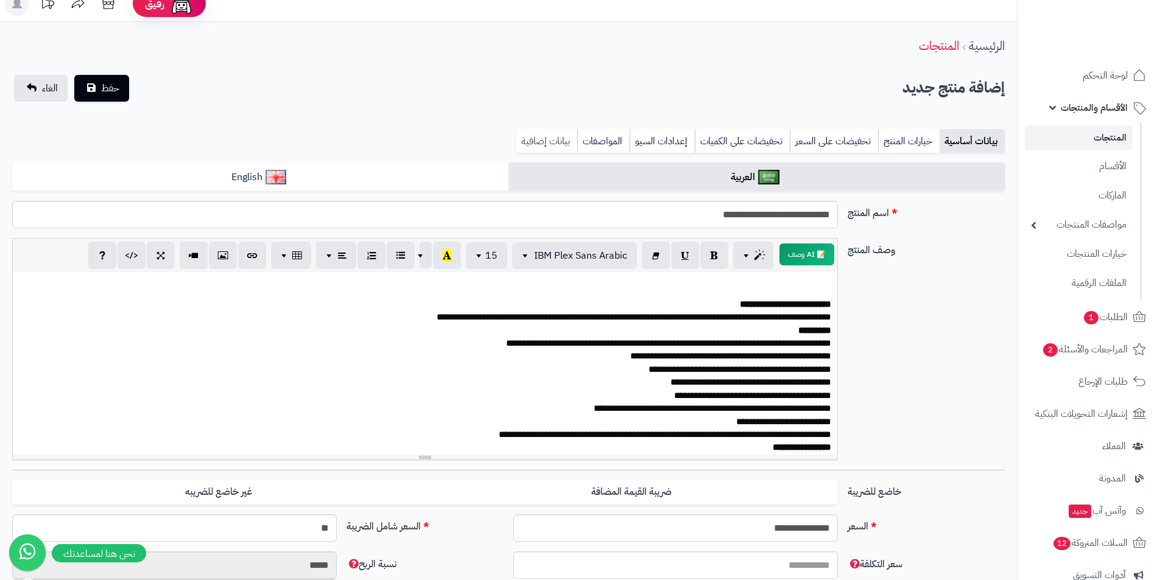
type input "**"
click at [550, 138] on link "بيانات إضافية" at bounding box center [546, 141] width 61 height 24
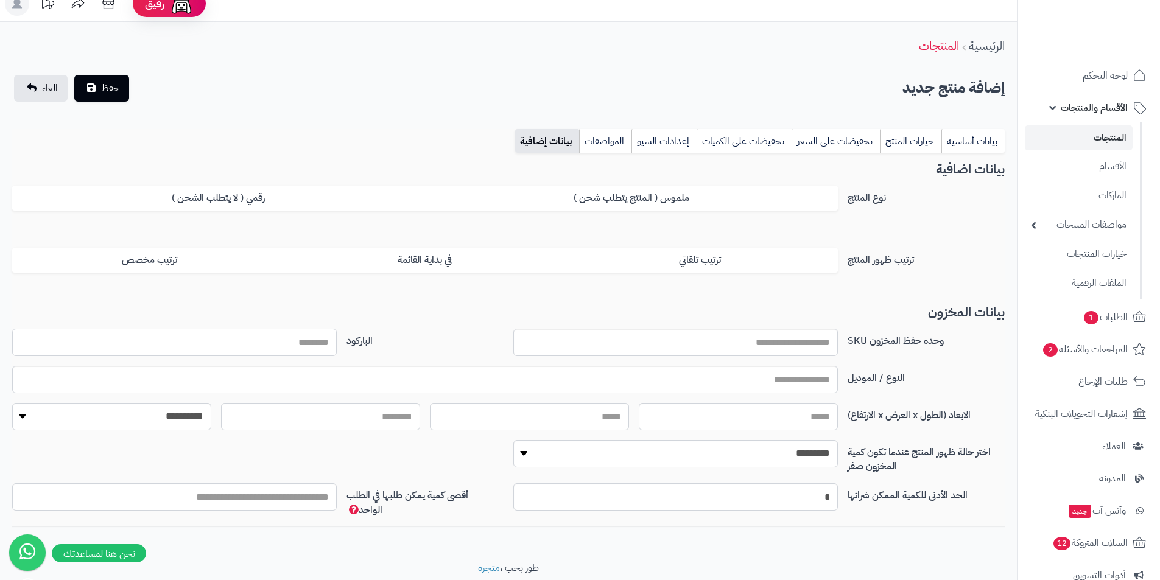
click at [273, 346] on input "الباركود" at bounding box center [174, 342] width 324 height 27
type input "**********"
click at [74, 75] on button "حفظ" at bounding box center [101, 88] width 55 height 27
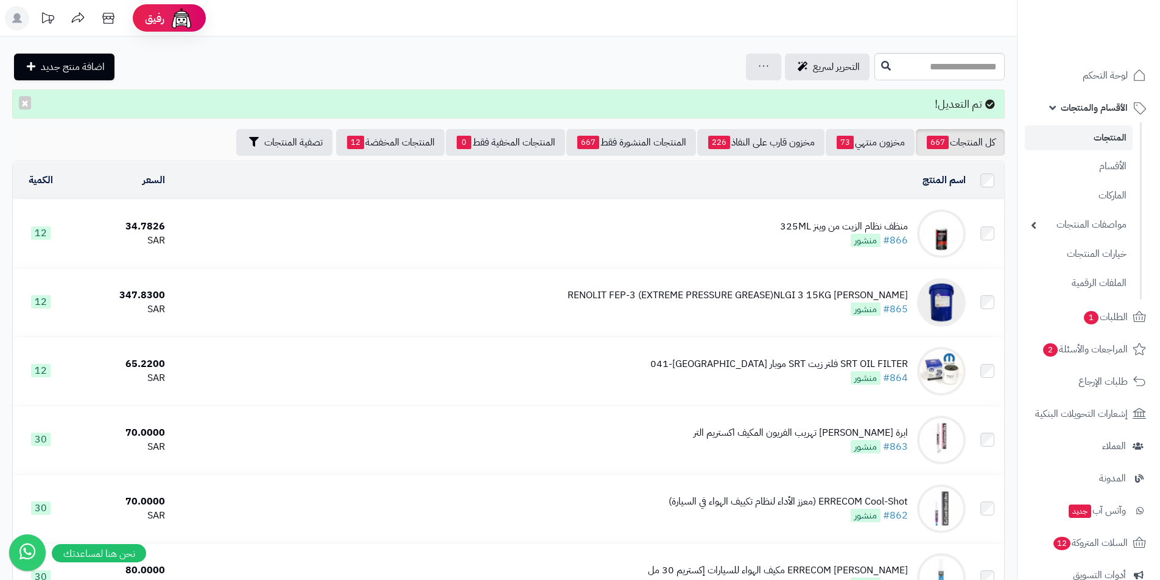
click at [836, 223] on div "منظف نظام الزيت من وينز 325ML" at bounding box center [844, 227] width 128 height 14
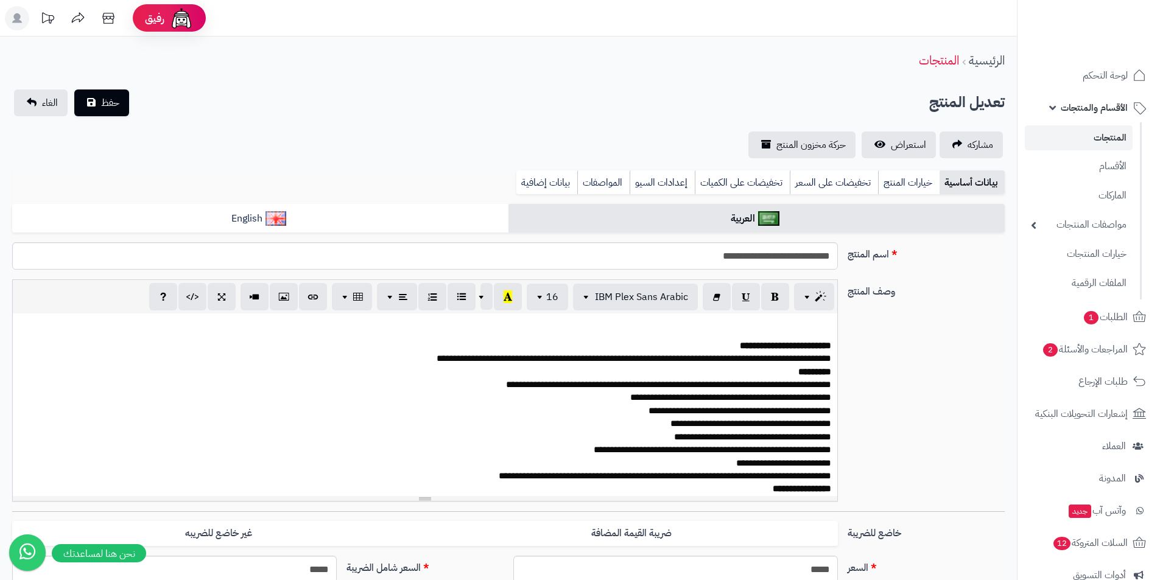
select select
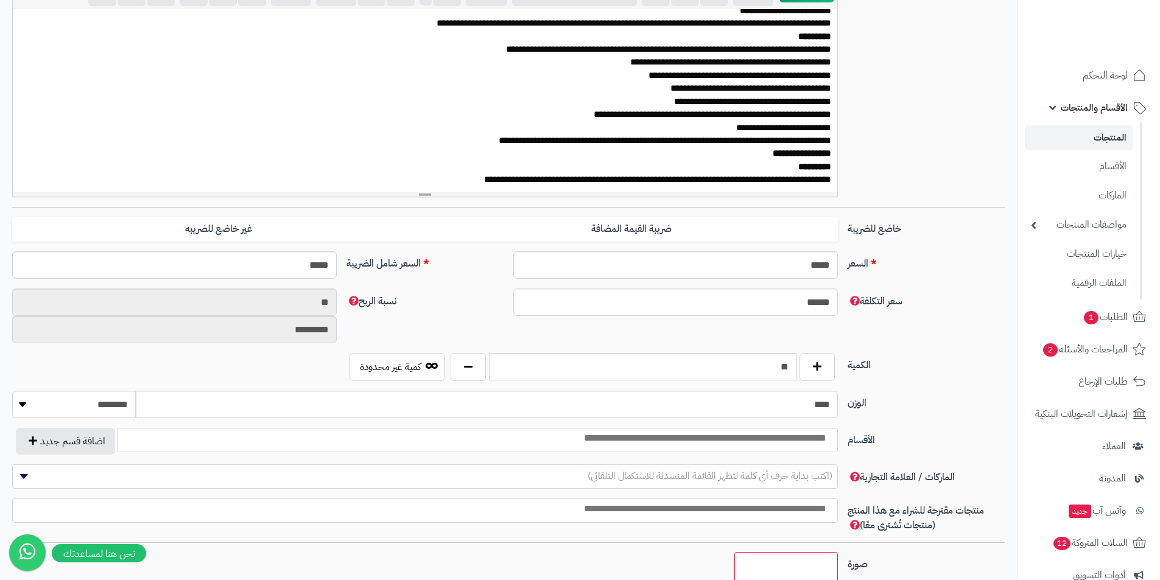
scroll to position [487, 0]
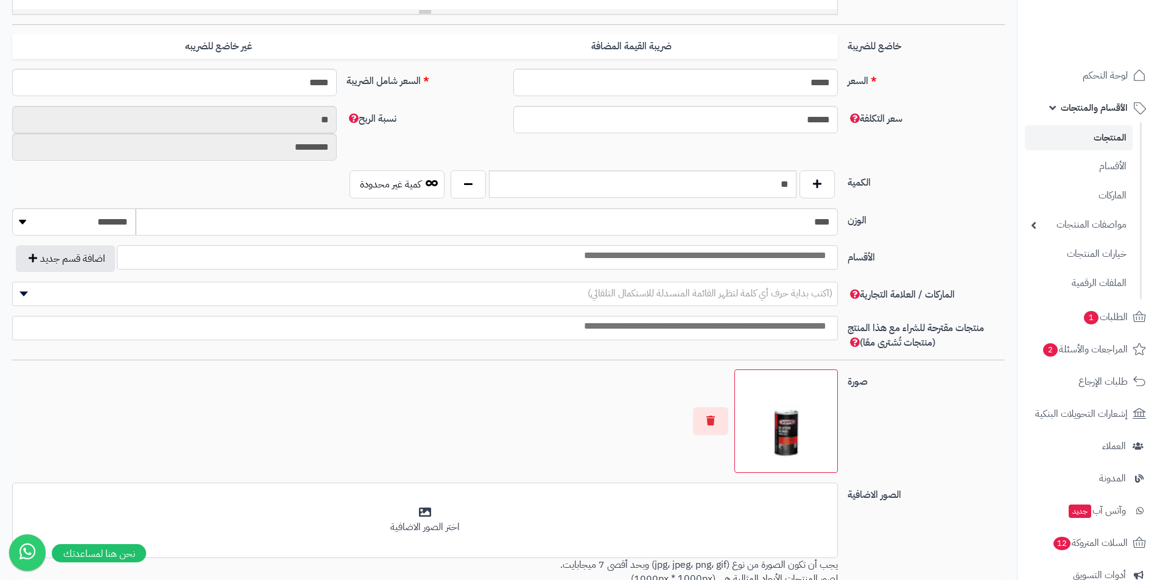
click at [798, 291] on span "(اكتب بداية حرف أي كلمة لتظهر القائمة المنسدلة للاستكمال التلقائي)" at bounding box center [709, 293] width 245 height 15
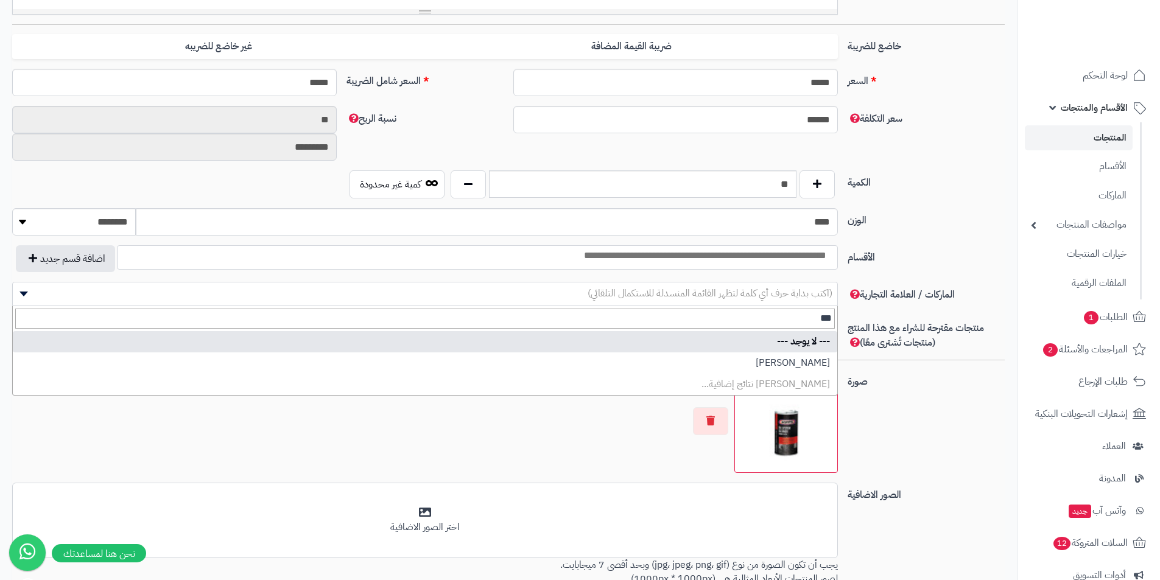
type input "***"
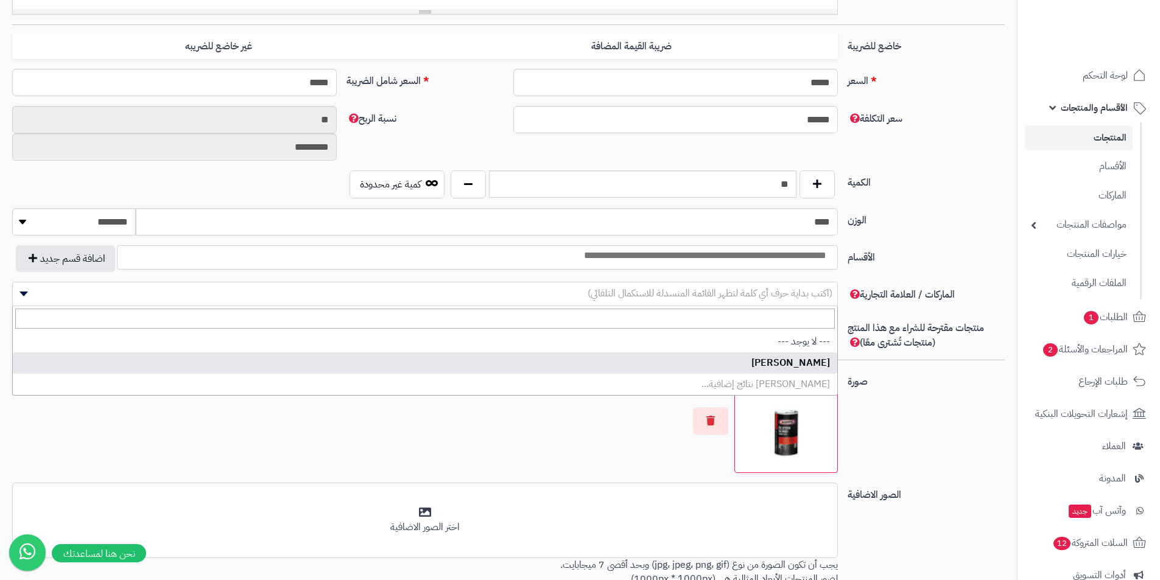
select select "**"
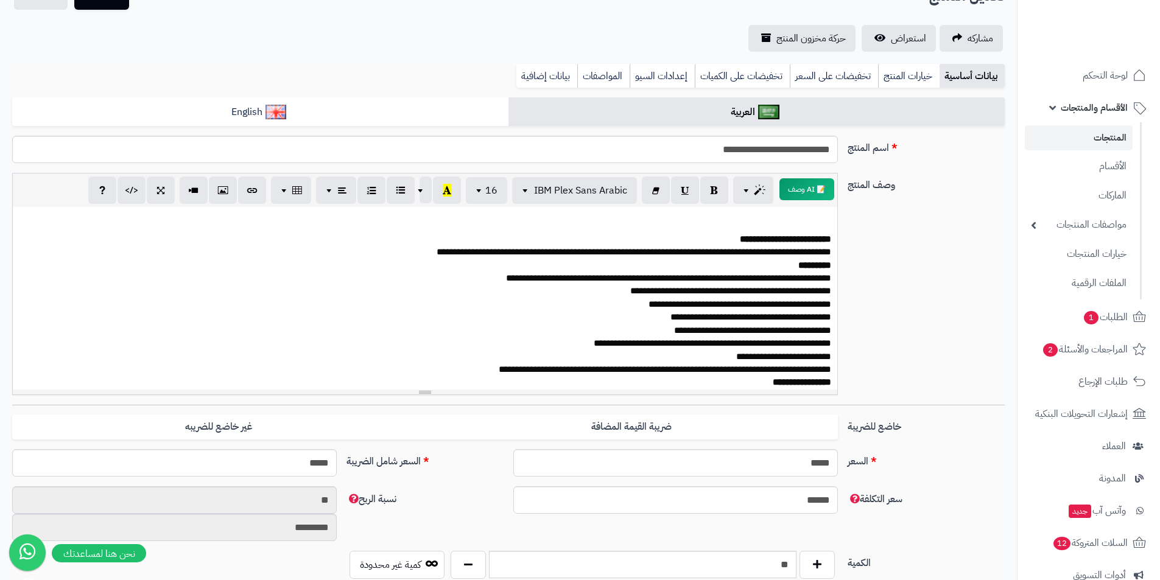
scroll to position [0, 0]
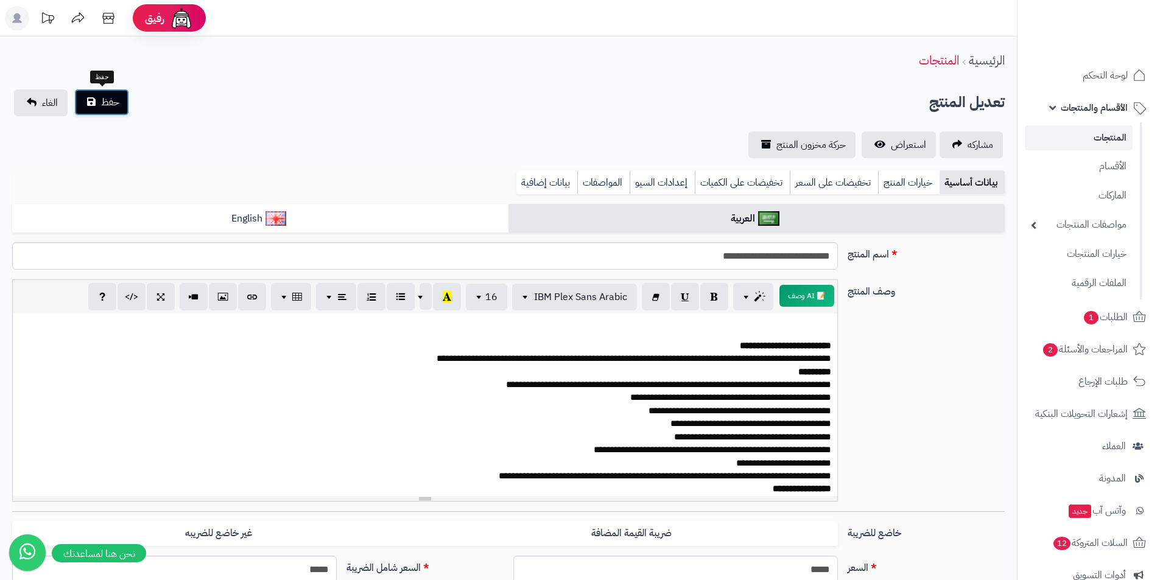
click at [110, 99] on span "حفظ" at bounding box center [110, 102] width 18 height 15
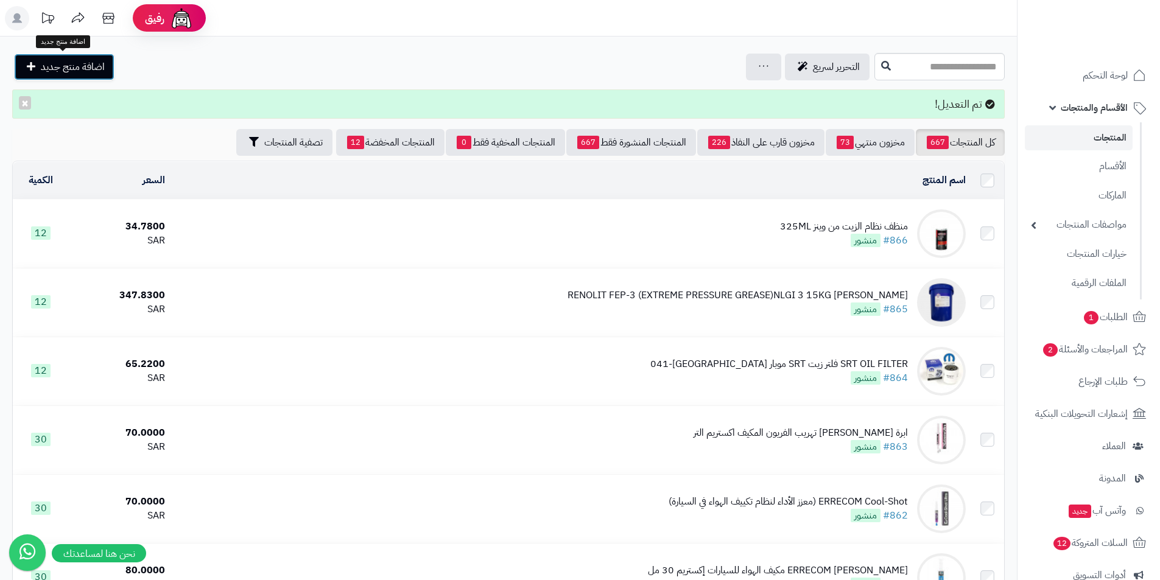
click at [80, 72] on span "اضافة منتج جديد" at bounding box center [73, 67] width 64 height 15
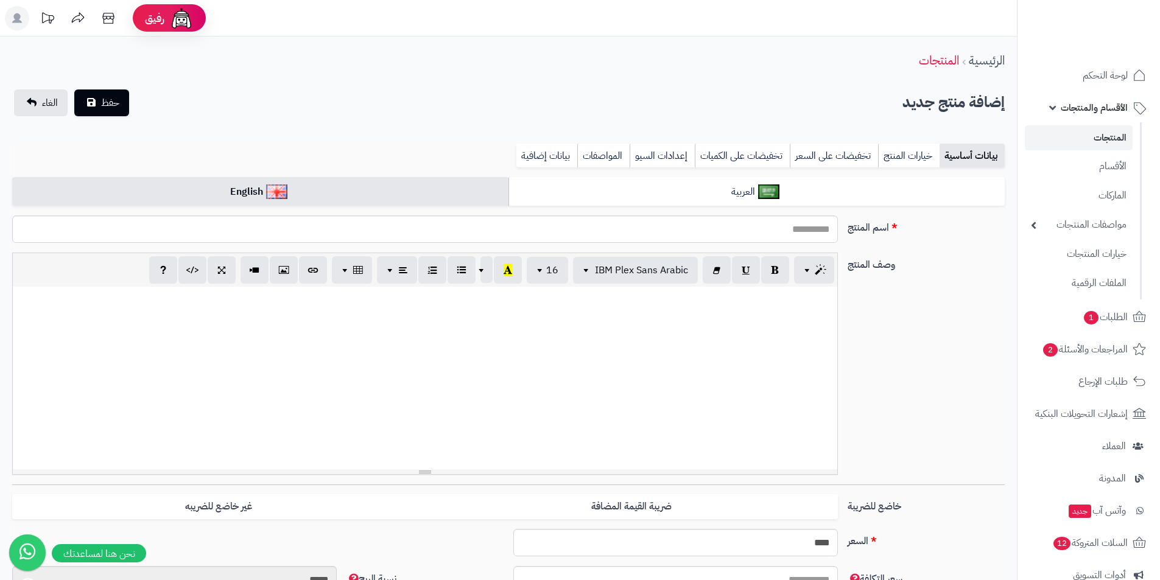
select select
drag, startPoint x: 0, startPoint y: 0, endPoint x: 470, endPoint y: 222, distance: 519.6
click at [470, 222] on input "اسم المنتج" at bounding box center [425, 229] width 826 height 27
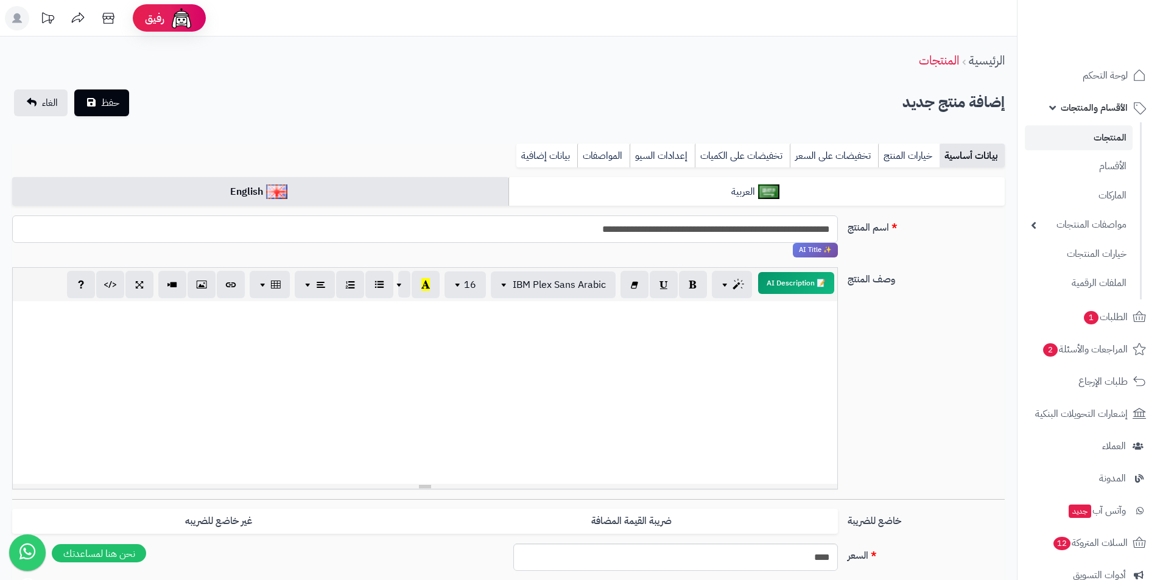
drag, startPoint x: 536, startPoint y: 226, endPoint x: 870, endPoint y: 231, distance: 333.7
click at [870, 231] on div "**********" at bounding box center [508, 242] width 1002 height 52
click at [604, 227] on input "**********" at bounding box center [425, 229] width 826 height 27
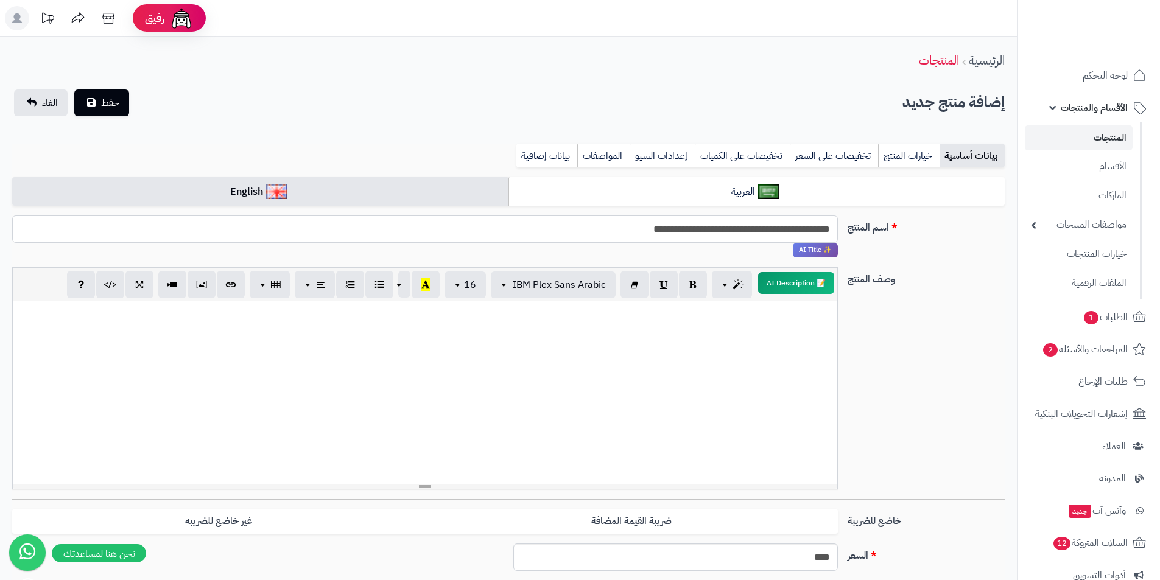
type input "**********"
click at [1091, 103] on span "الأقسام والمنتجات" at bounding box center [1094, 107] width 67 height 17
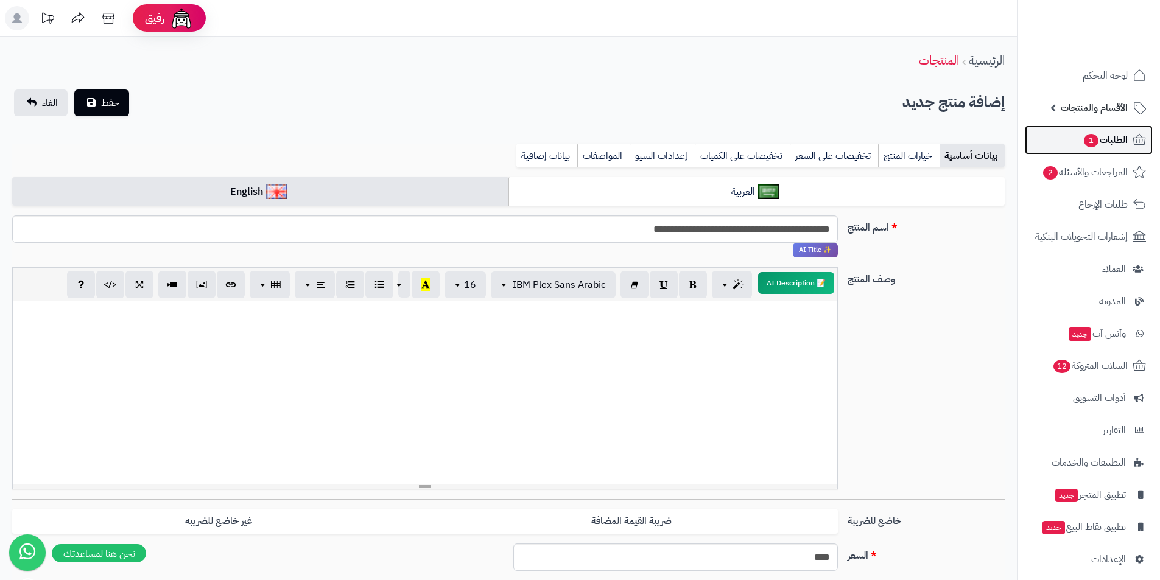
click at [1101, 139] on span "الطلبات 1" at bounding box center [1104, 140] width 45 height 17
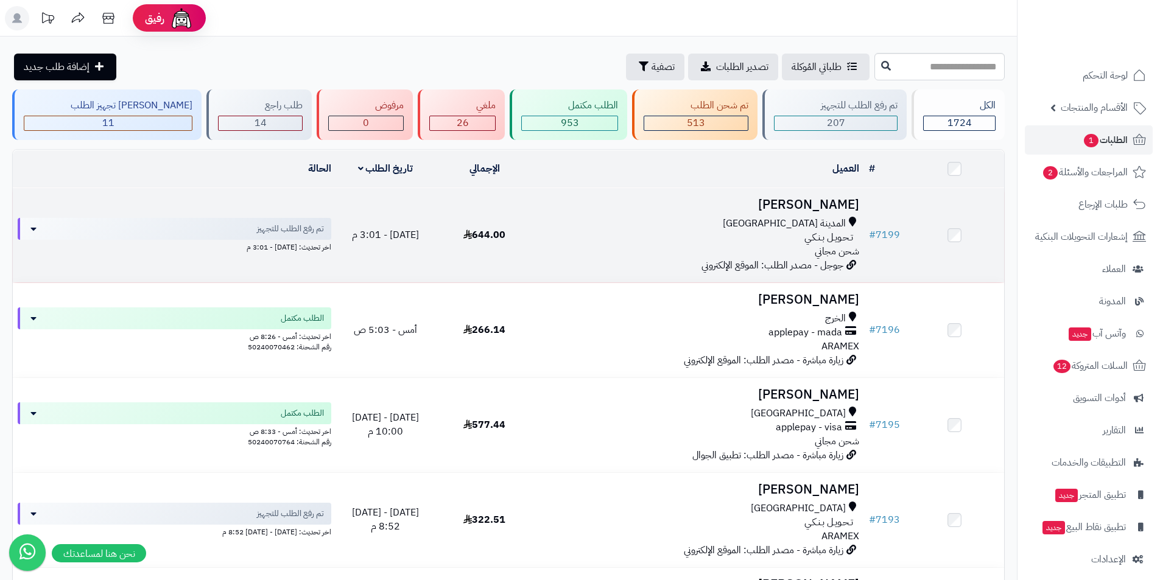
click at [846, 204] on h3 "[PERSON_NAME]" at bounding box center [699, 205] width 320 height 14
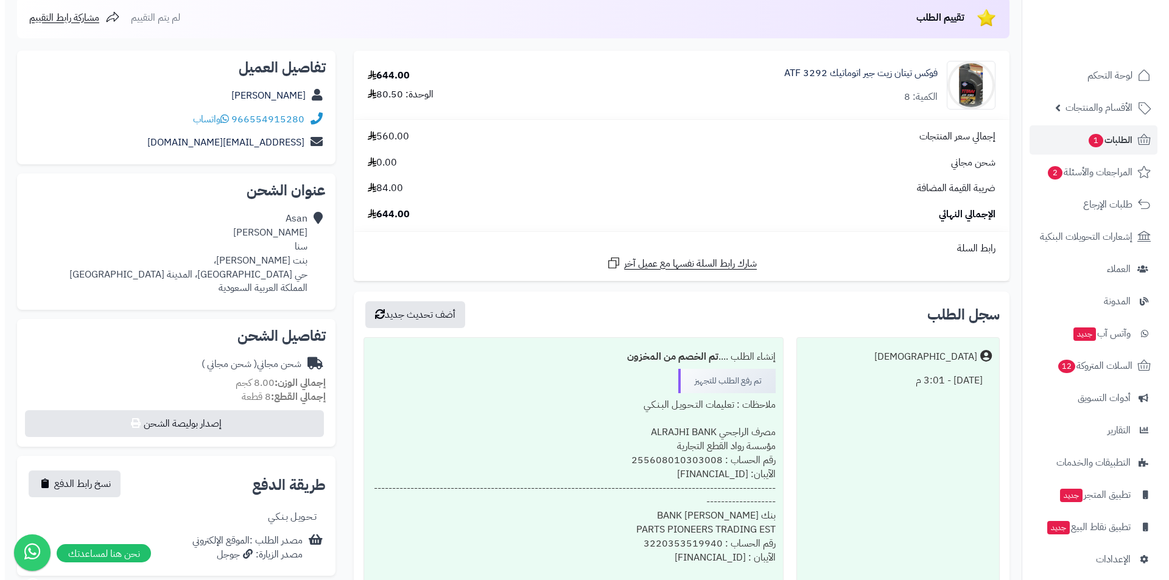
scroll to position [244, 0]
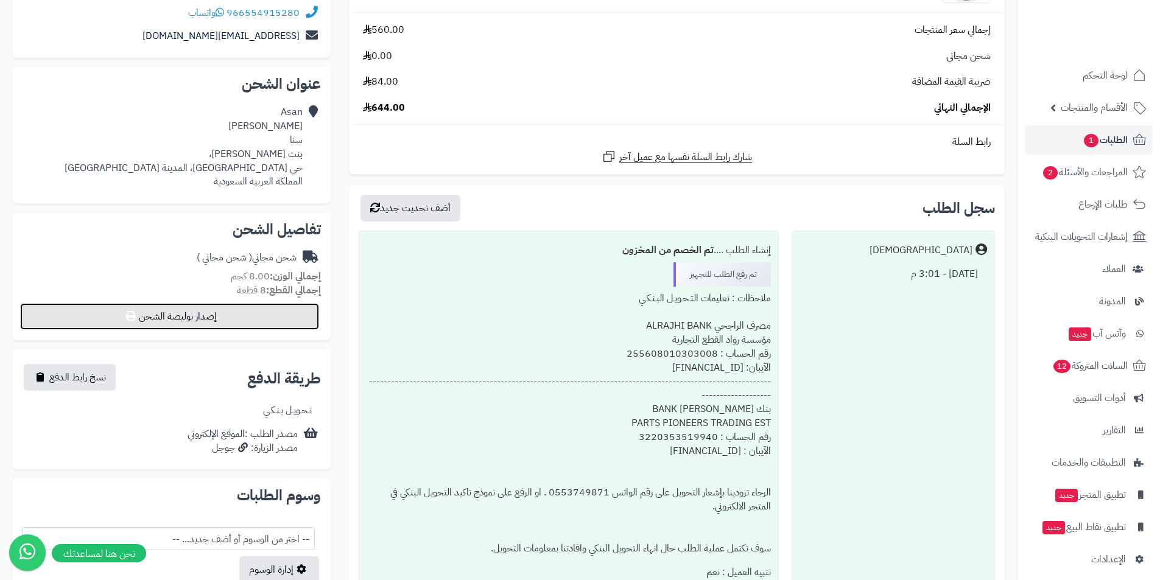
click at [181, 309] on button "إصدار بوليصة الشحن" at bounding box center [169, 316] width 299 height 27
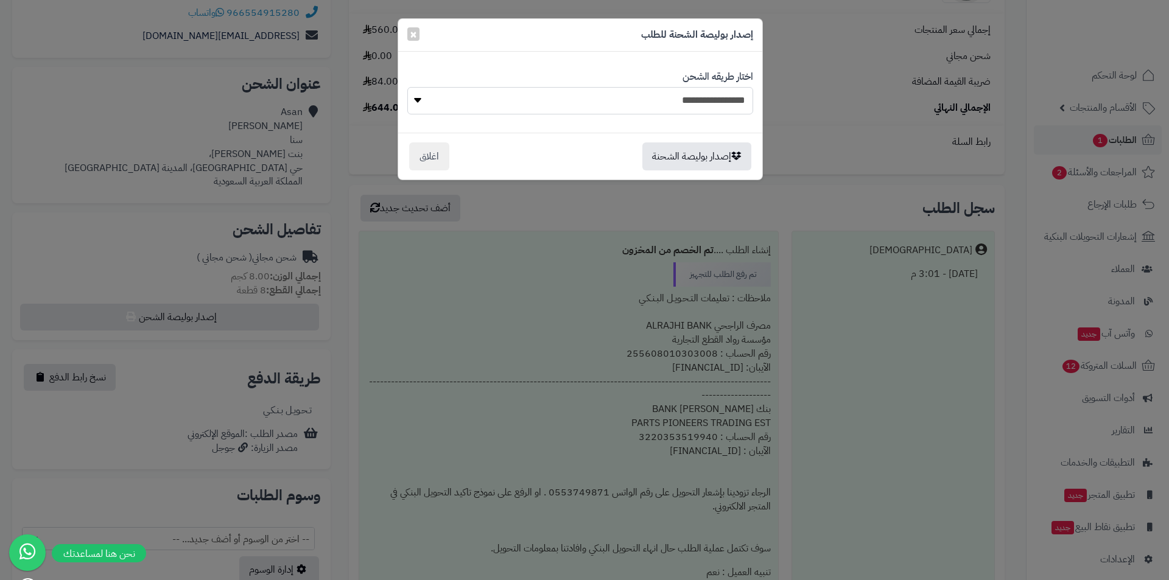
click at [596, 103] on select "**********" at bounding box center [580, 100] width 346 height 27
select select "******"
click at [407, 87] on select "**********" at bounding box center [580, 100] width 346 height 27
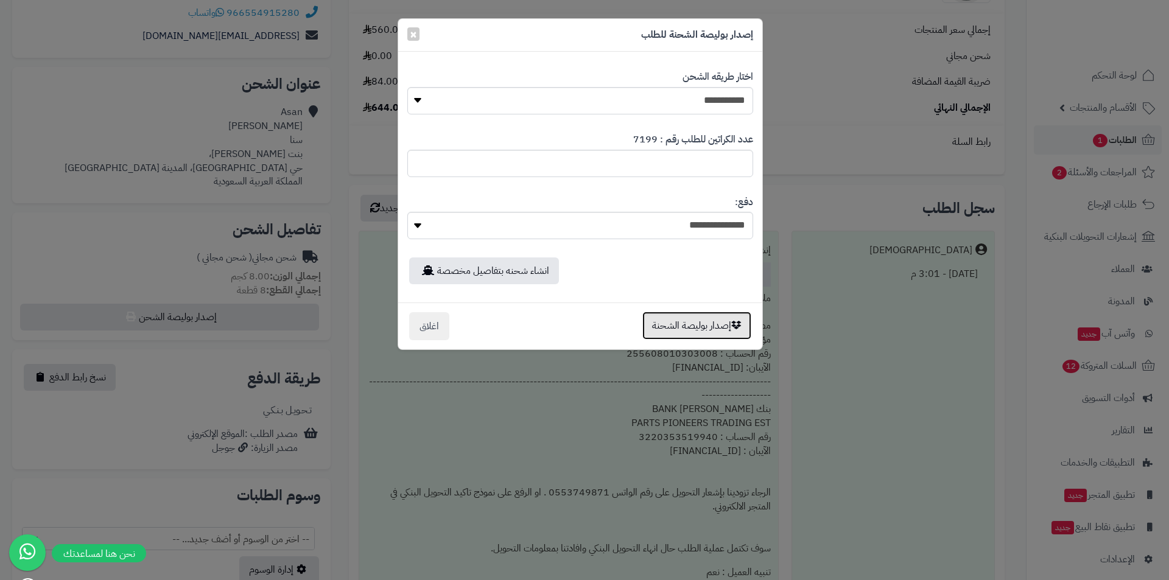
click at [726, 331] on button "إصدار بوليصة الشحنة" at bounding box center [696, 326] width 109 height 28
